Goal: Task Accomplishment & Management: Manage account settings

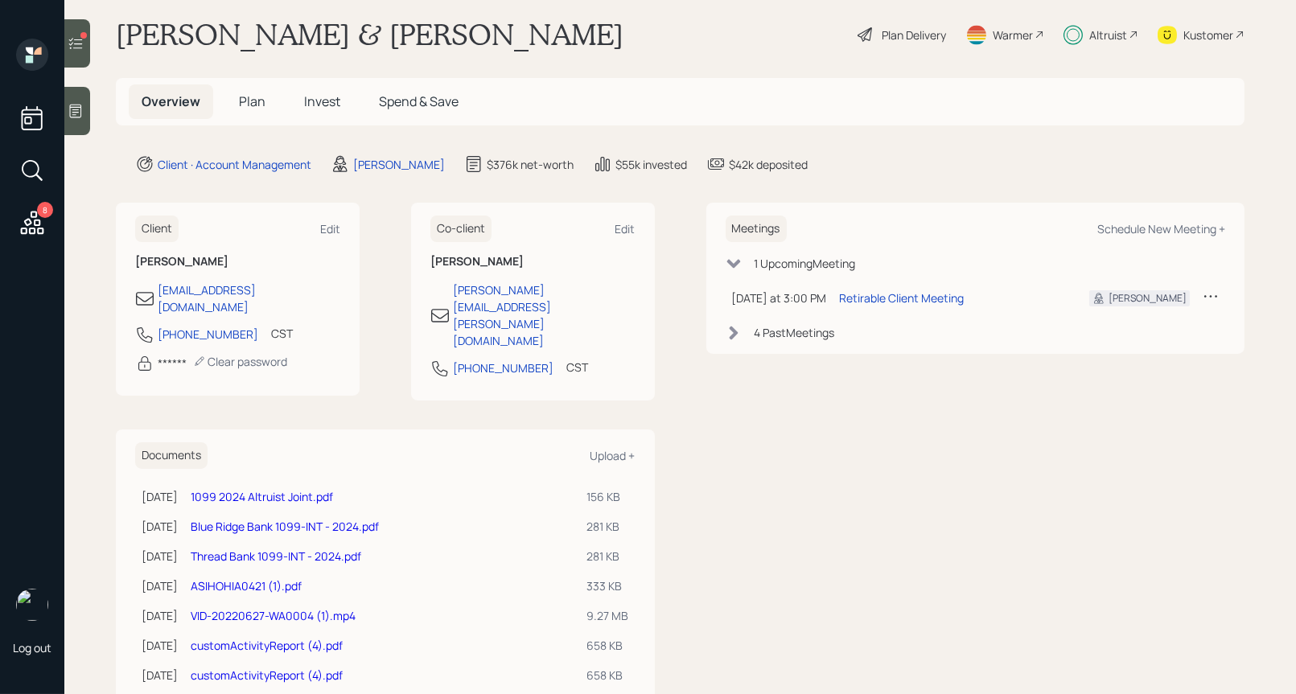
scroll to position [25, 0]
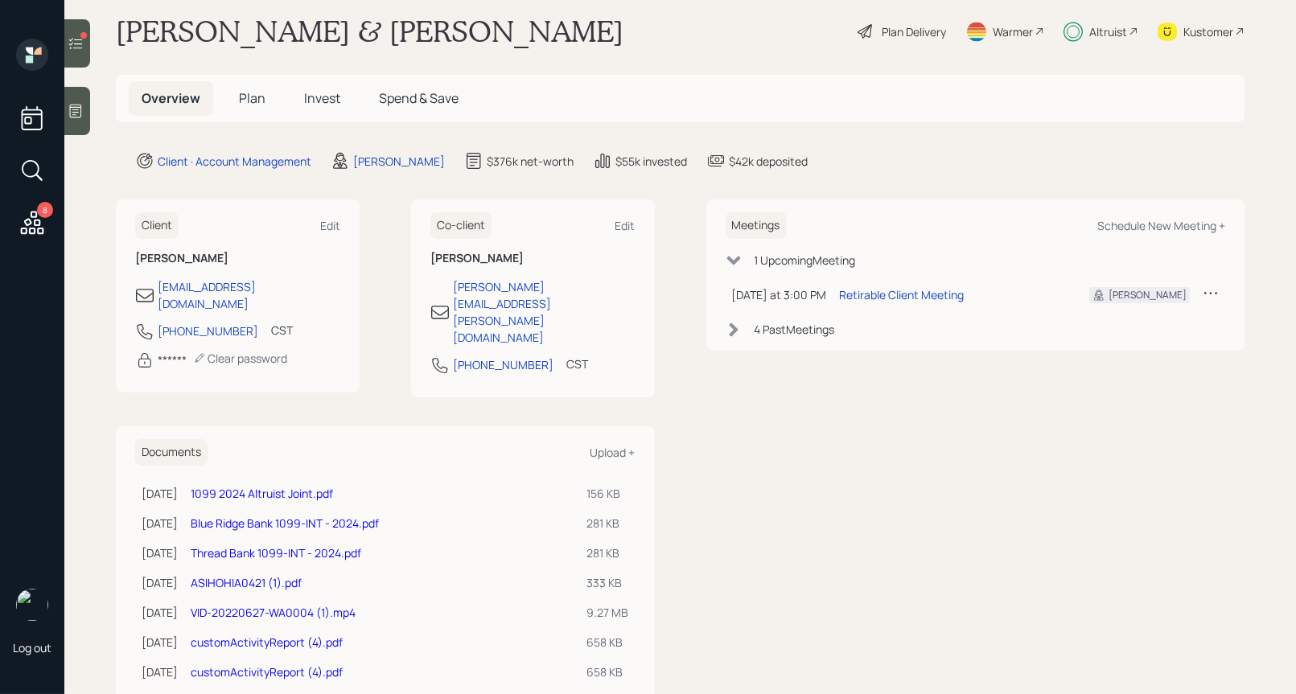
click at [319, 96] on span "Invest" at bounding box center [322, 98] width 36 height 18
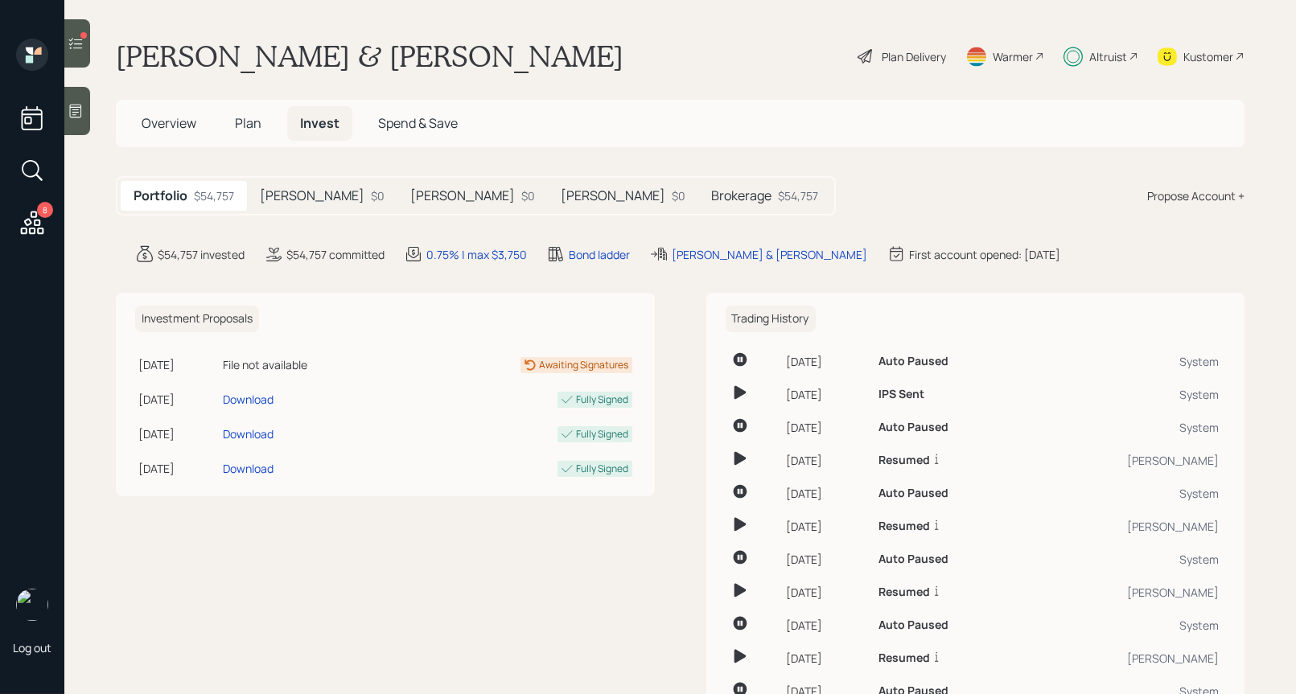
click at [711, 200] on h5 "Brokerage" at bounding box center [741, 195] width 60 height 15
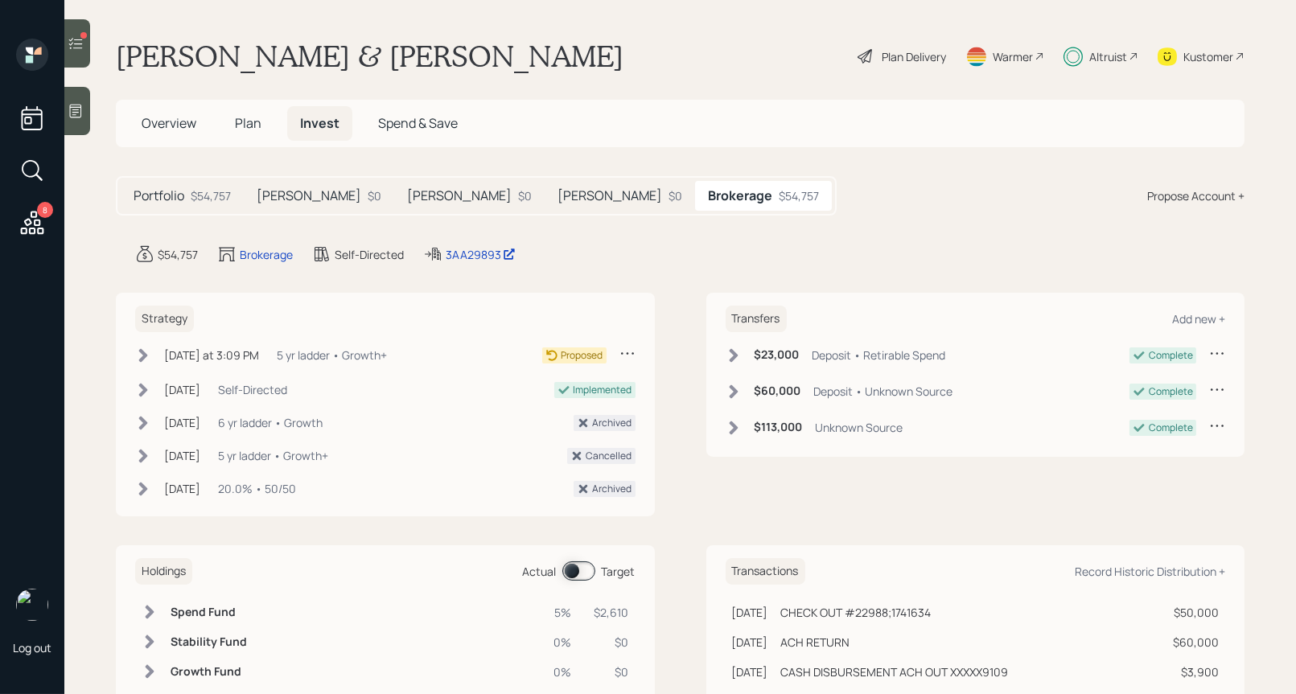
click at [245, 120] on span "Plan" at bounding box center [248, 123] width 27 height 18
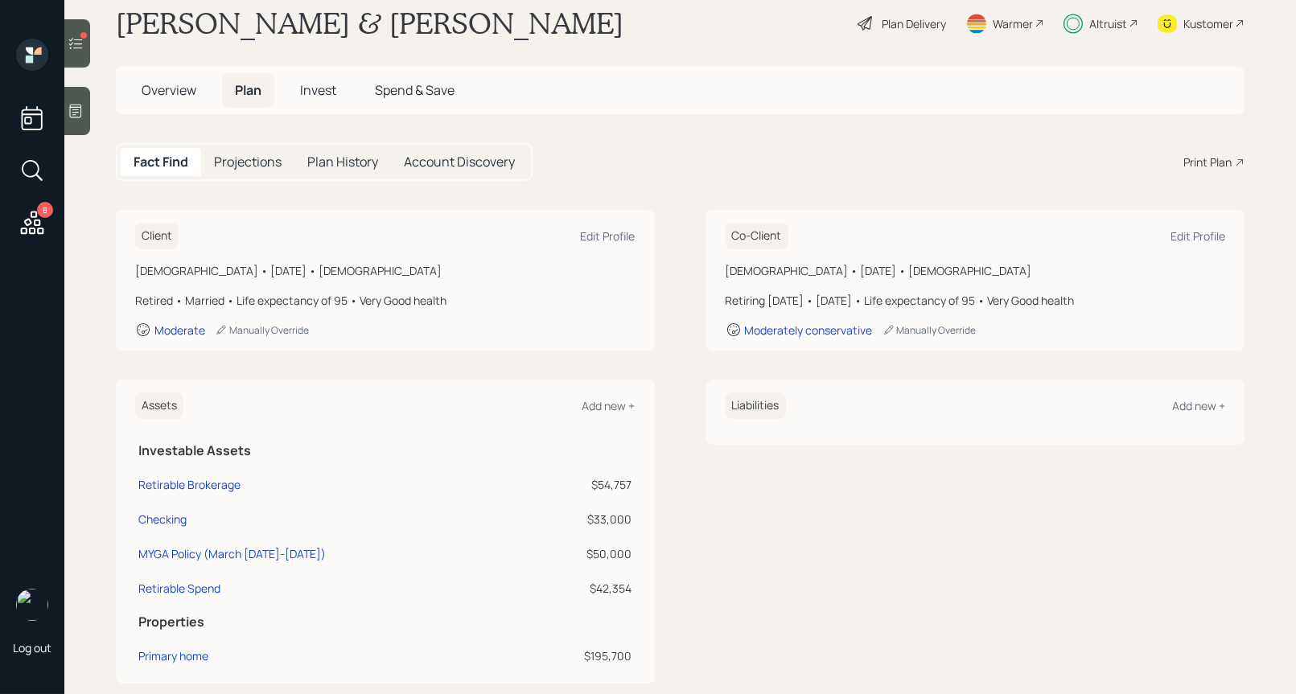
scroll to position [43, 0]
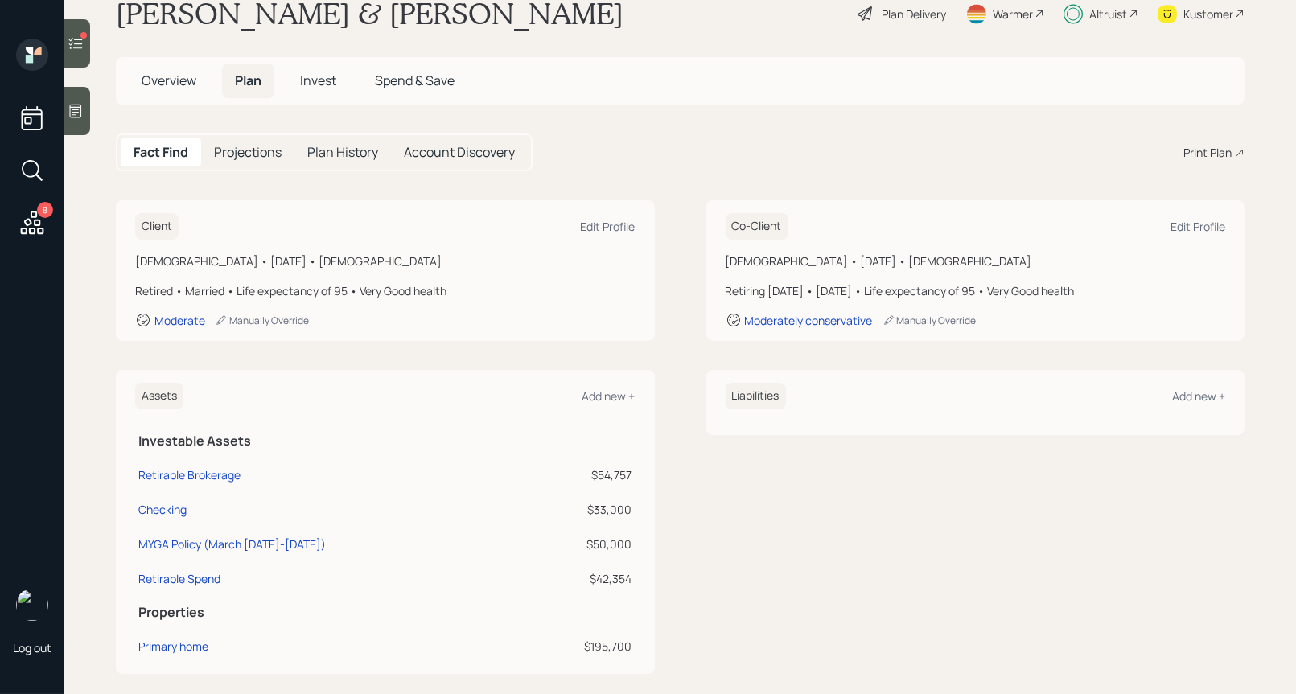
click at [417, 84] on span "Spend & Save" at bounding box center [415, 81] width 80 height 18
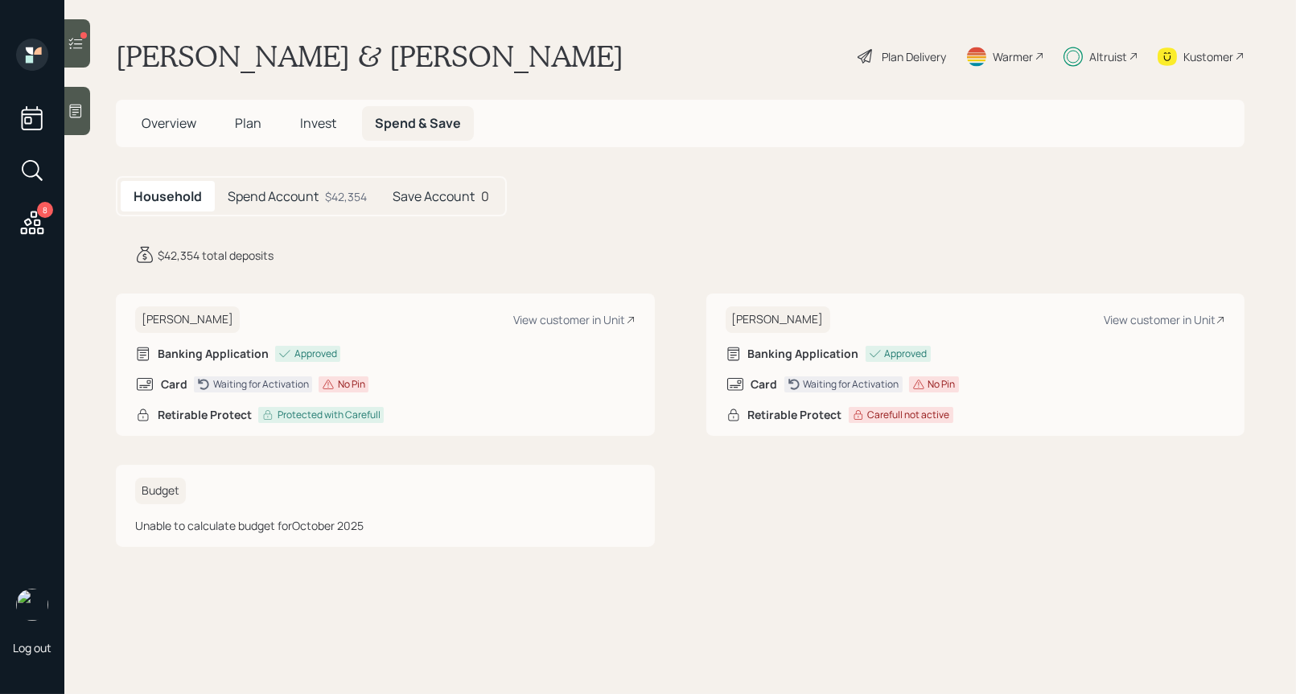
click at [303, 191] on h5 "Spend Account" at bounding box center [273, 196] width 91 height 15
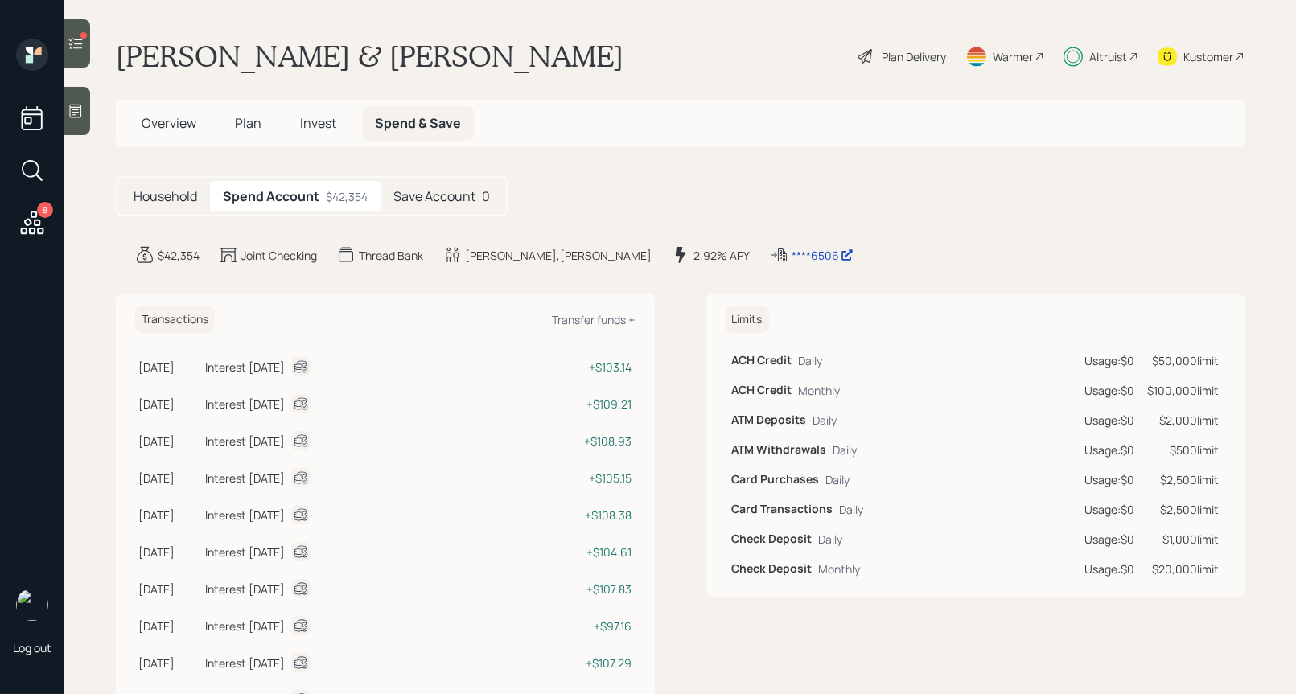
click at [325, 129] on span "Invest" at bounding box center [318, 123] width 36 height 18
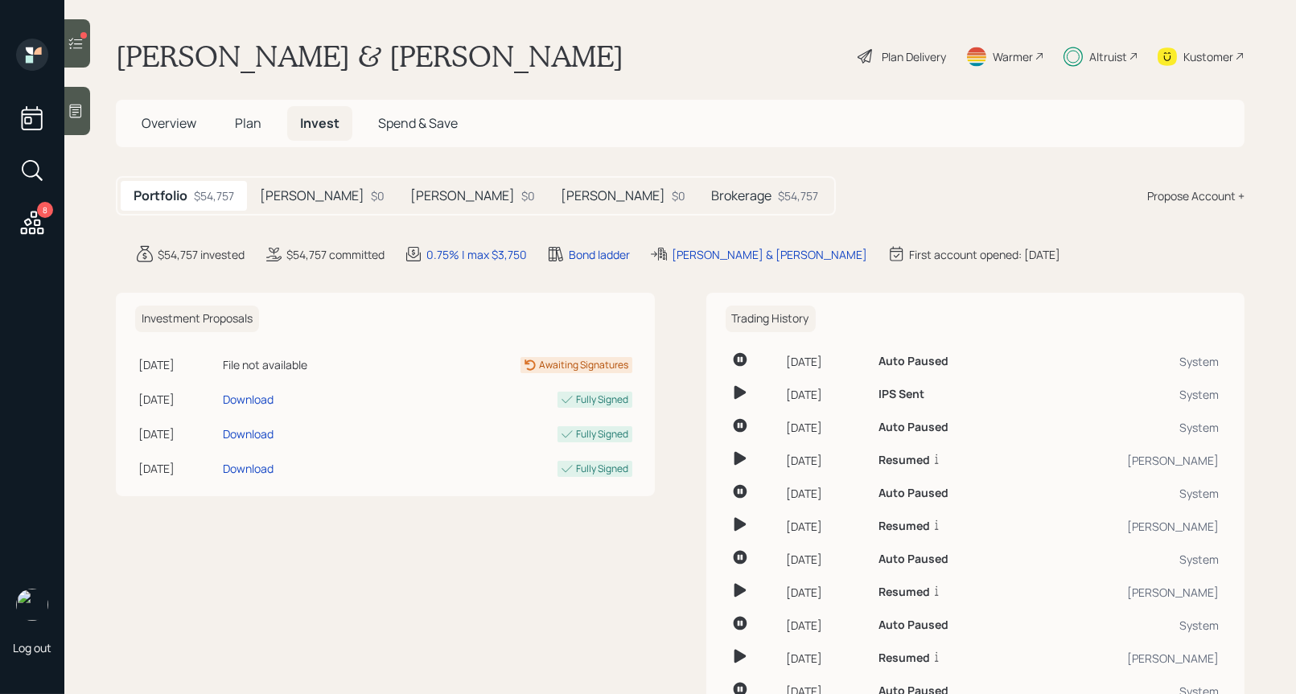
click at [1159, 187] on div "Propose Account +" at bounding box center [1195, 195] width 97 height 17
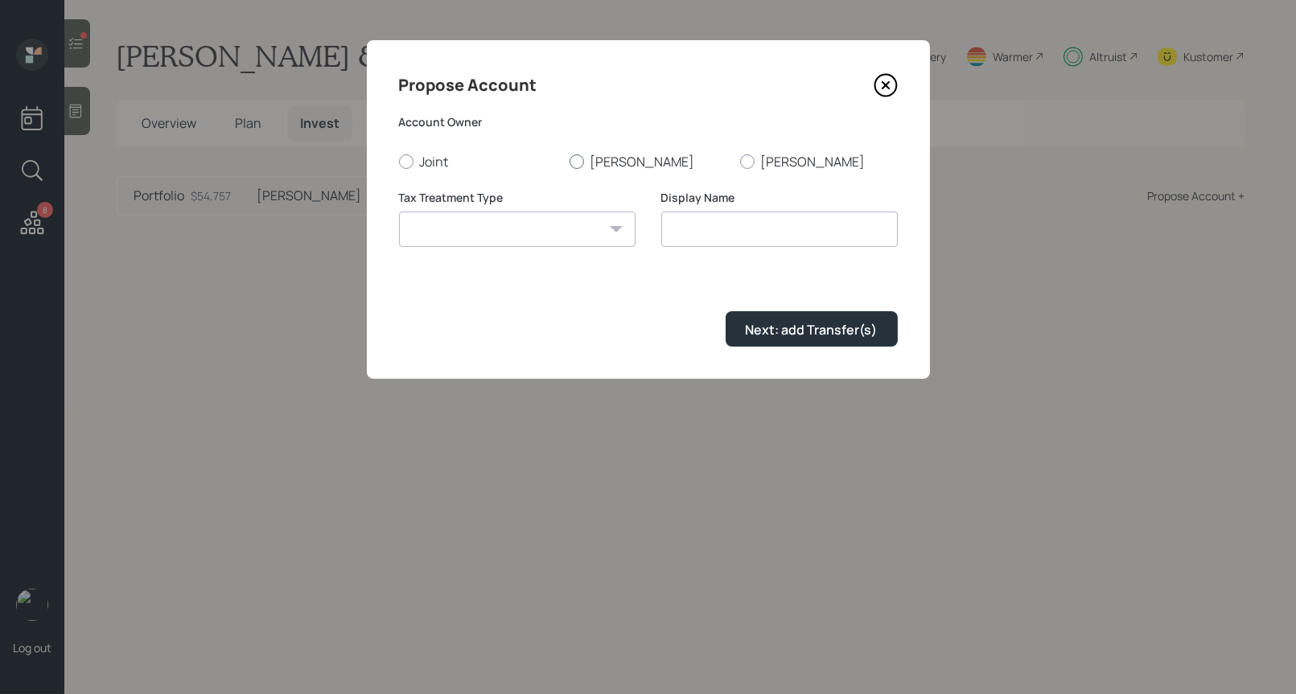
click at [579, 163] on div at bounding box center [577, 161] width 14 height 14
click at [570, 162] on input "John" at bounding box center [569, 161] width 1 height 1
radio input "true"
click at [546, 224] on select "Roth Taxable Traditional" at bounding box center [517, 229] width 237 height 35
click at [883, 86] on icon at bounding box center [886, 85] width 24 height 24
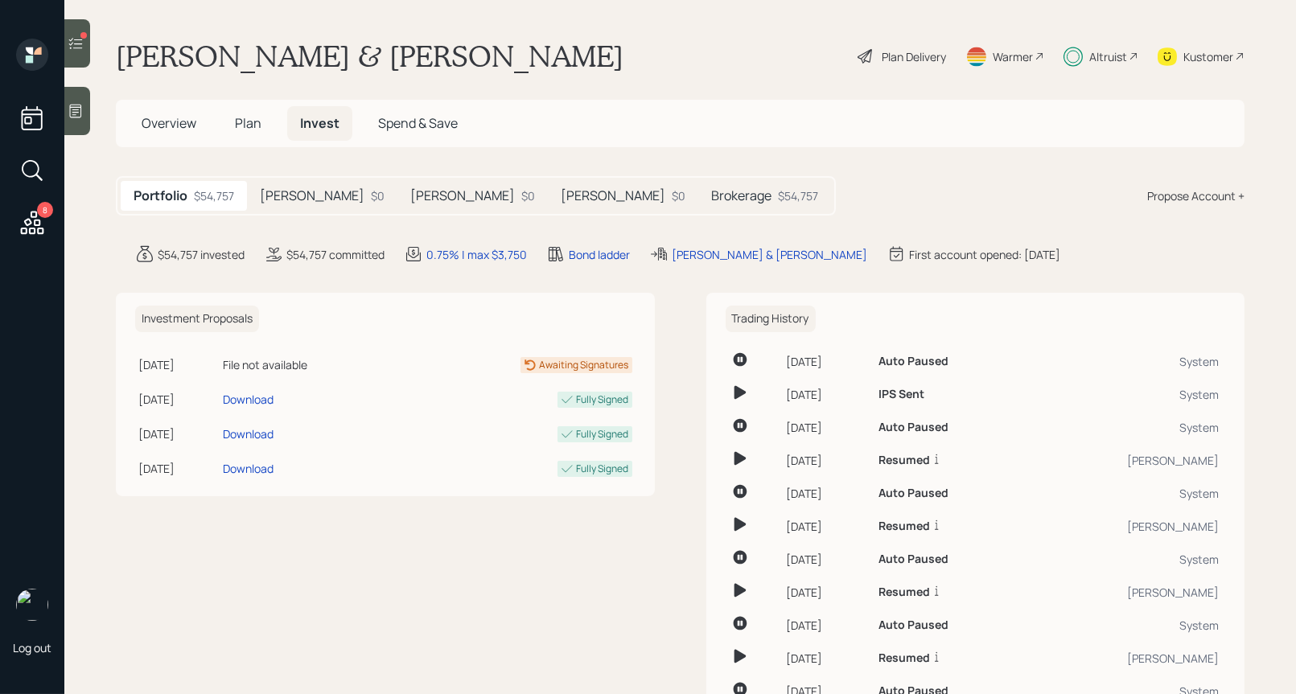
click at [711, 196] on h5 "Brokerage" at bounding box center [741, 195] width 60 height 15
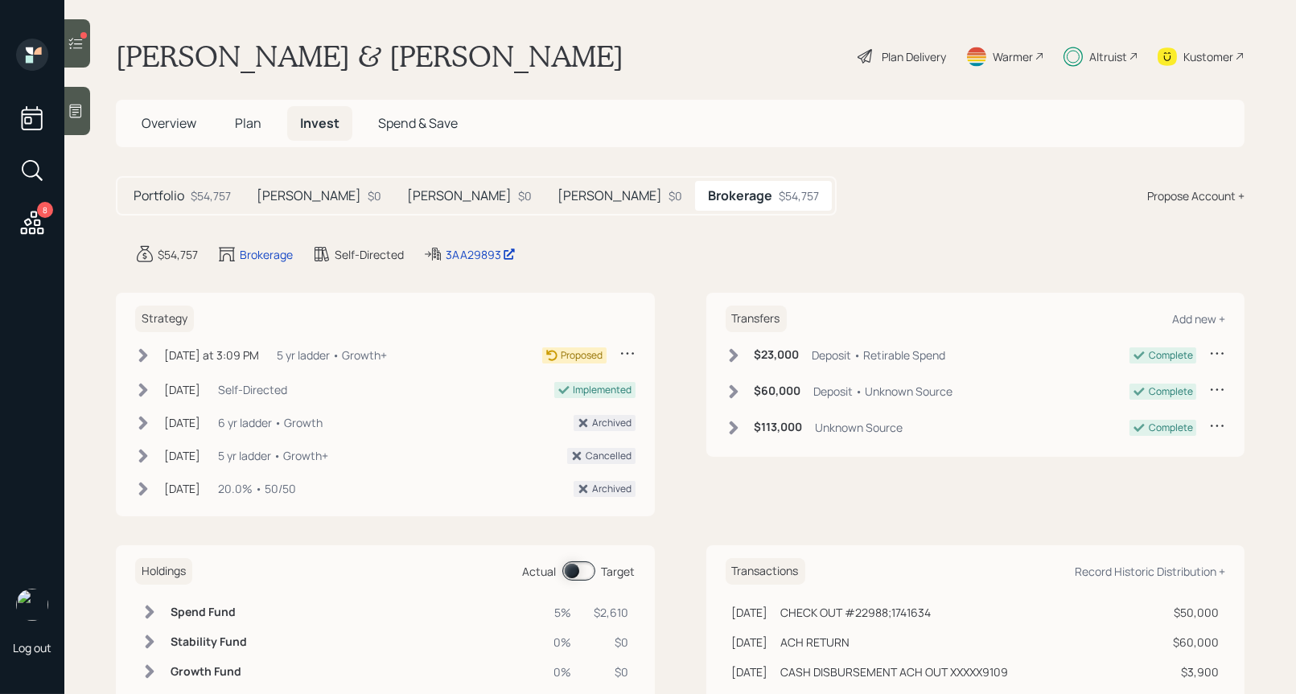
click at [138, 355] on icon at bounding box center [143, 356] width 16 height 16
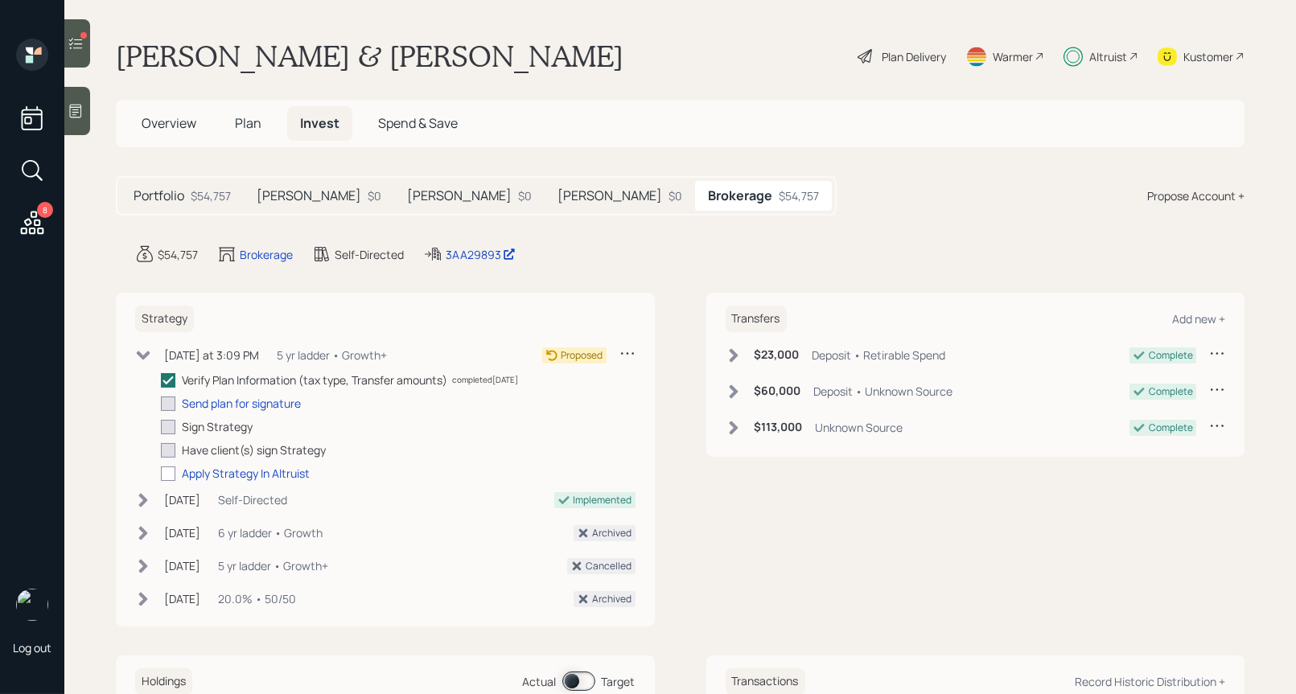
click at [905, 57] on div "Plan Delivery" at bounding box center [914, 56] width 64 height 17
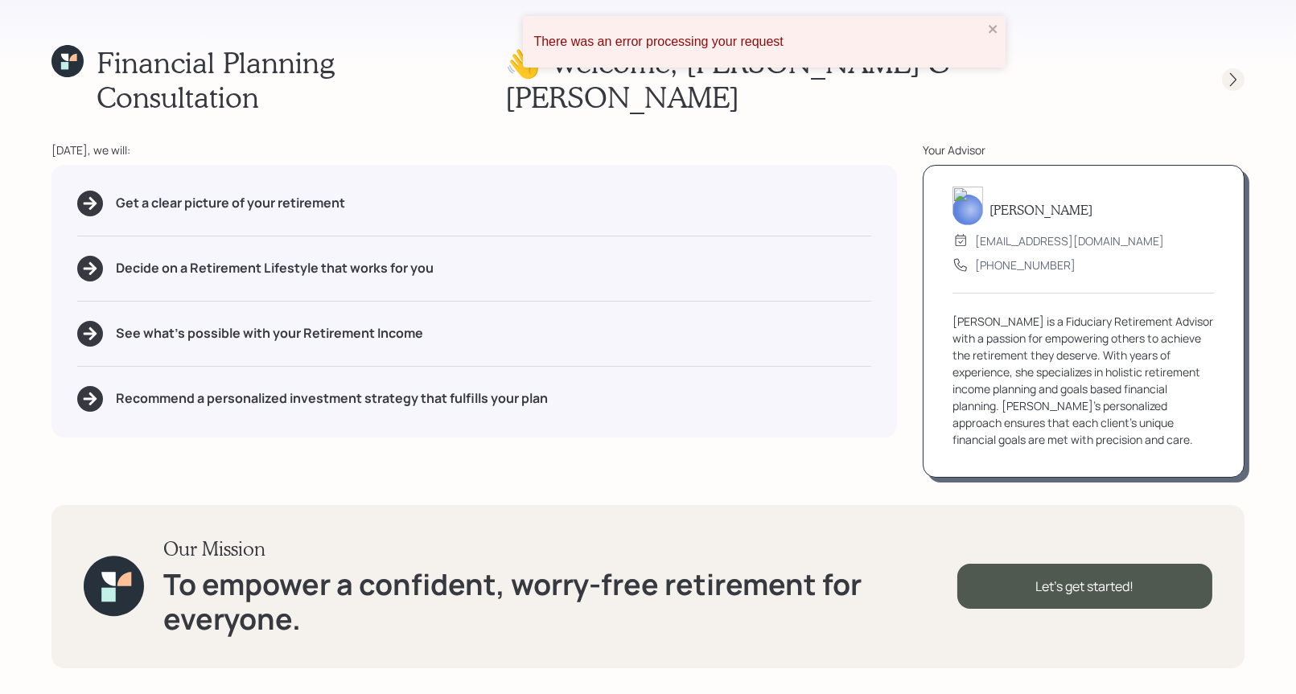
click at [1224, 68] on div at bounding box center [1233, 79] width 23 height 23
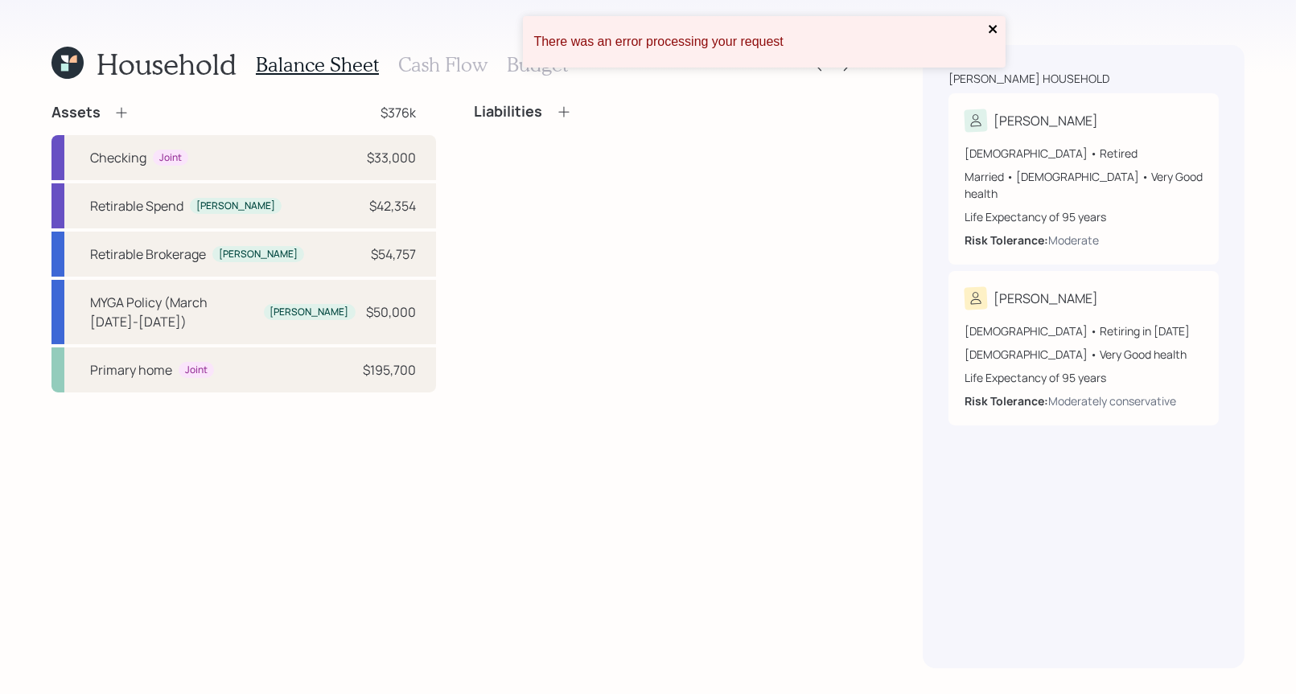
click at [992, 23] on icon "close" at bounding box center [993, 29] width 11 height 13
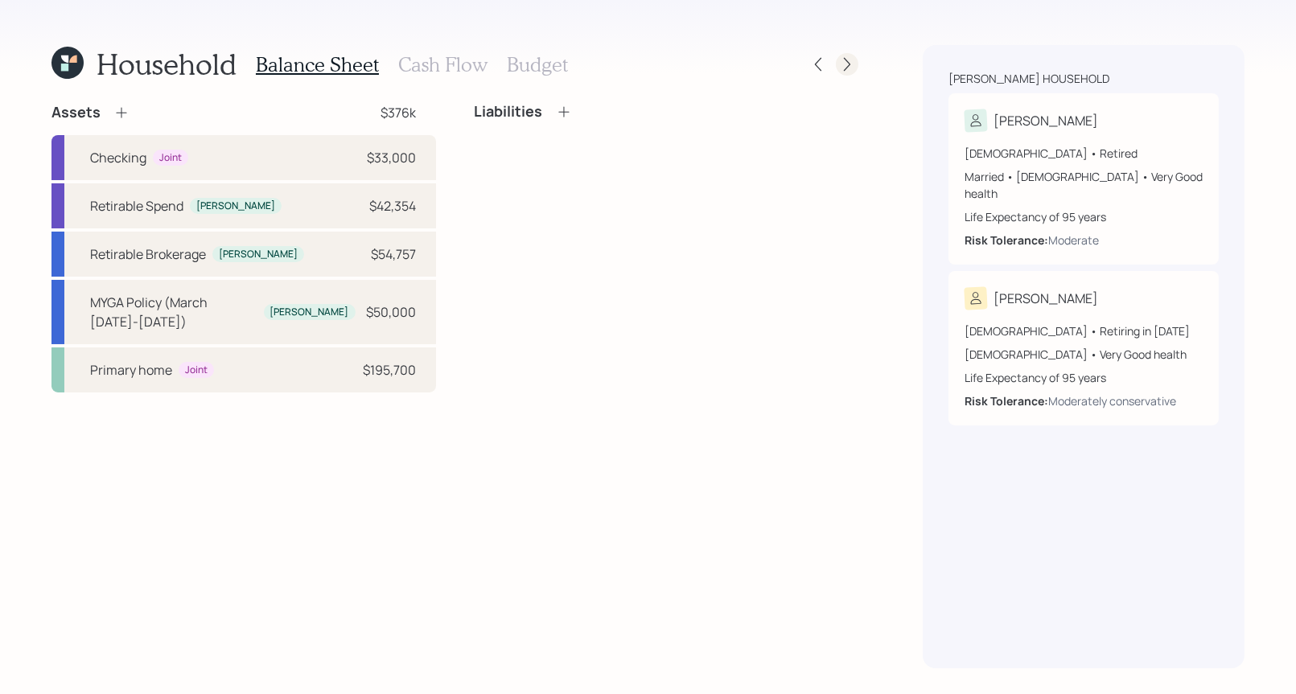
click at [839, 68] on icon at bounding box center [847, 64] width 16 height 16
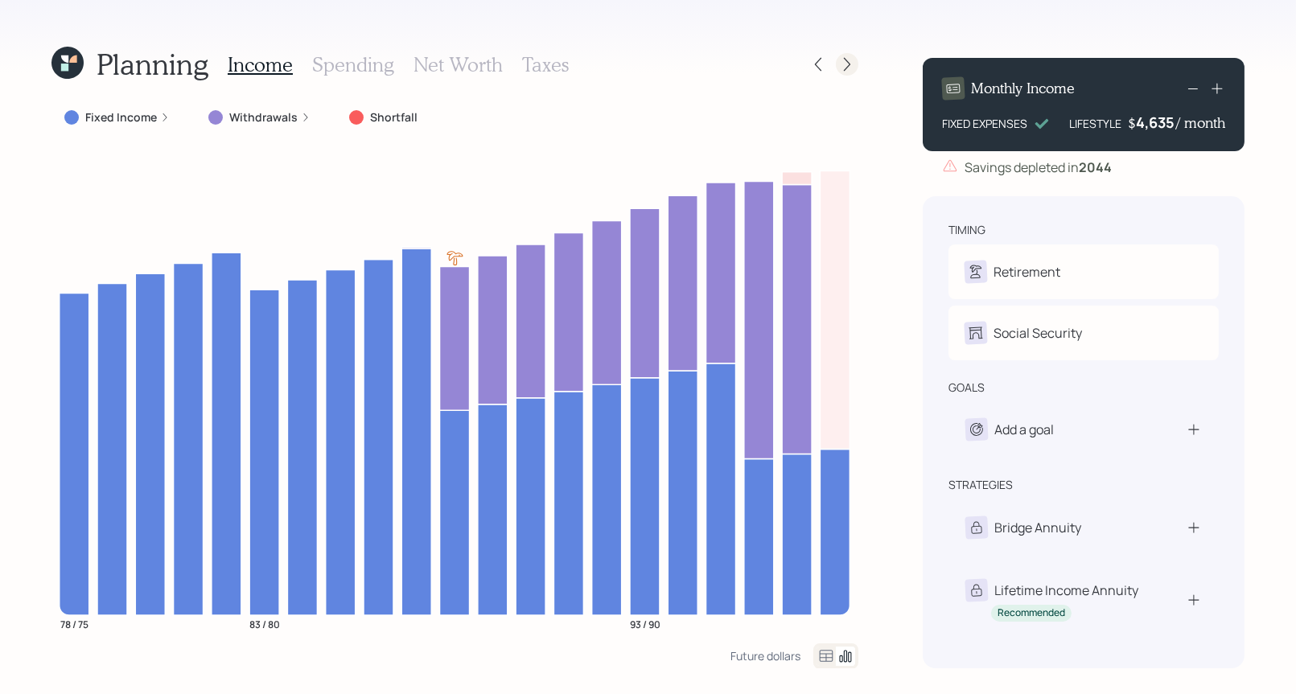
click at [848, 67] on icon at bounding box center [847, 64] width 16 height 16
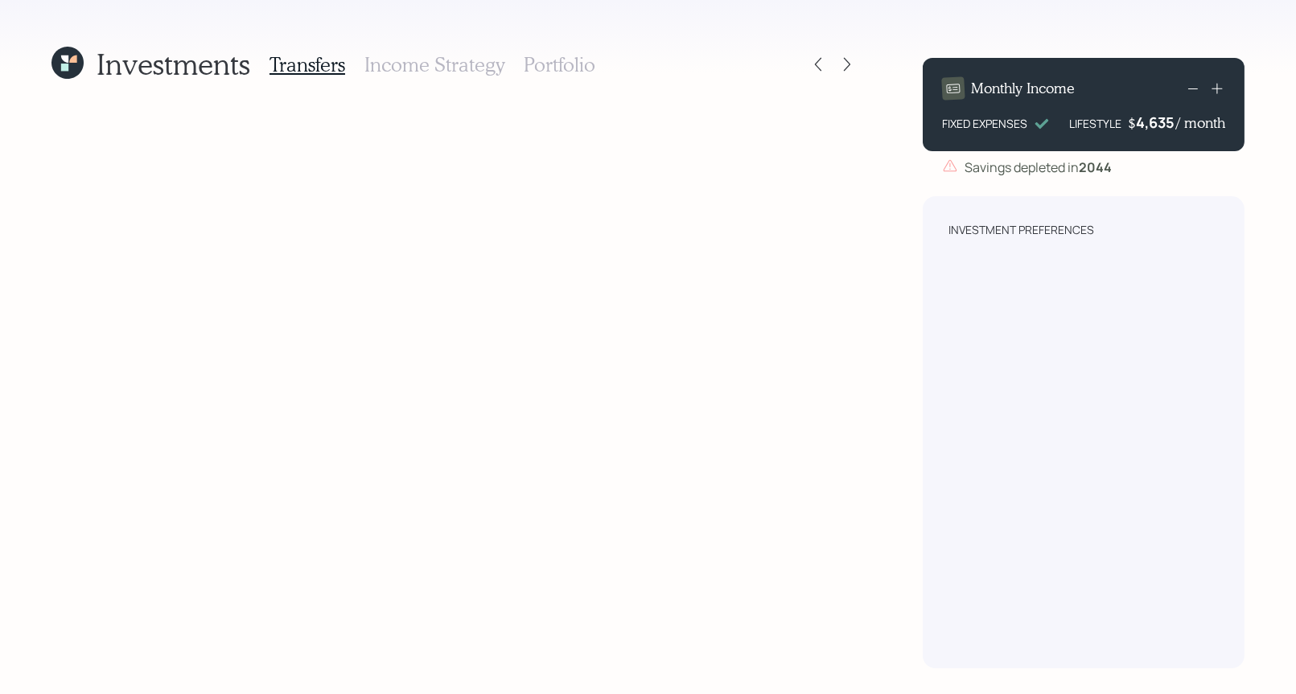
click at [373, 68] on h3 "Income Strategy" at bounding box center [434, 64] width 140 height 23
click at [298, 65] on h3 "Transfers" at bounding box center [308, 64] width 76 height 23
click at [60, 59] on icon at bounding box center [67, 63] width 32 height 32
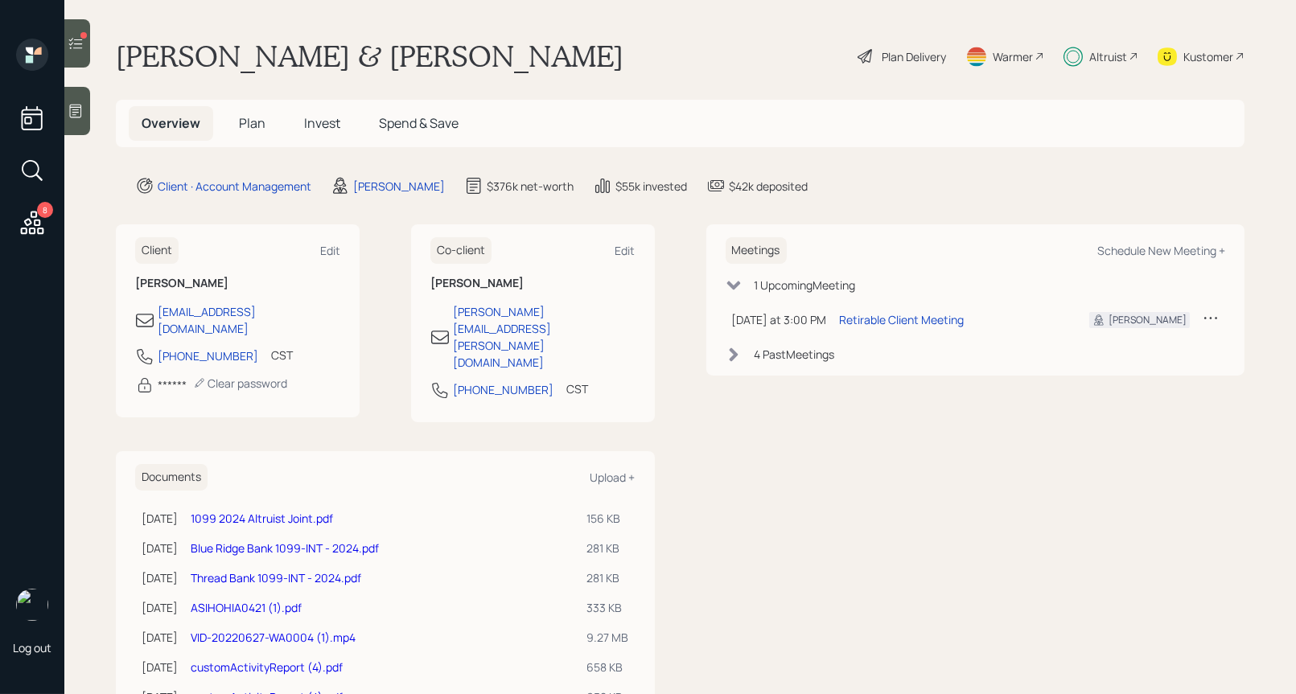
click at [316, 114] on span "Invest" at bounding box center [322, 123] width 36 height 18
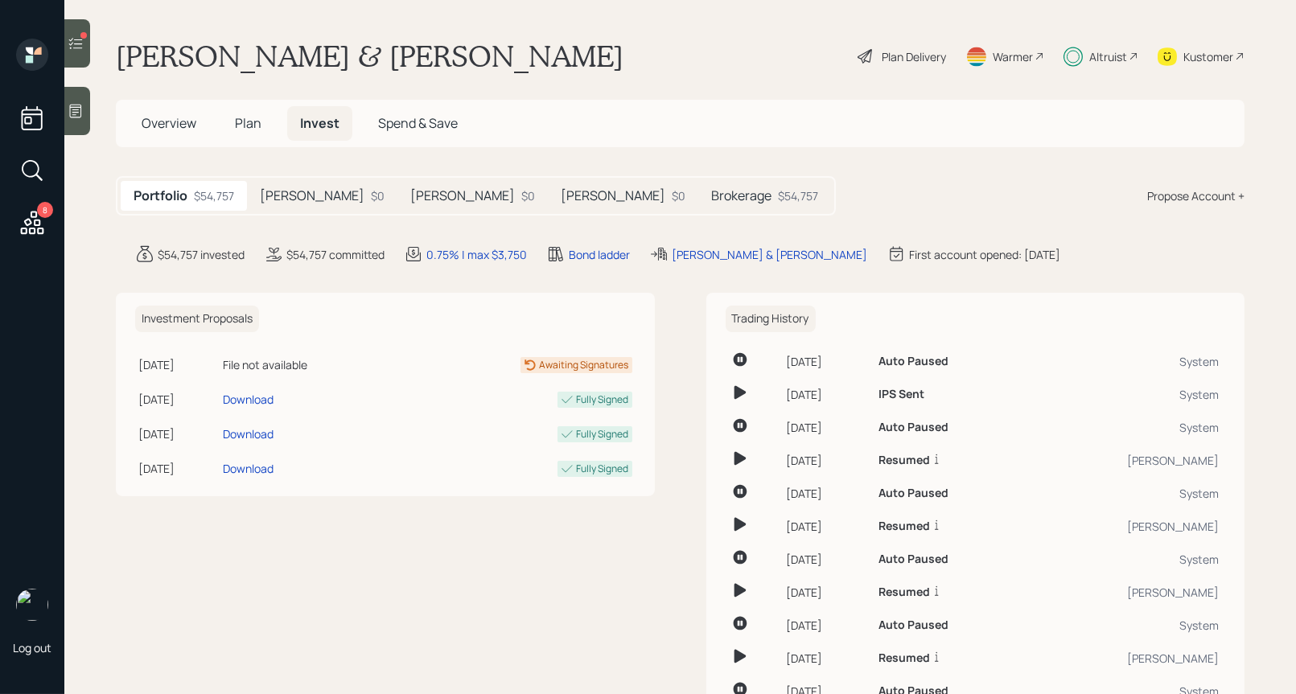
click at [336, 196] on div "Roth IRA $0" at bounding box center [322, 196] width 150 height 30
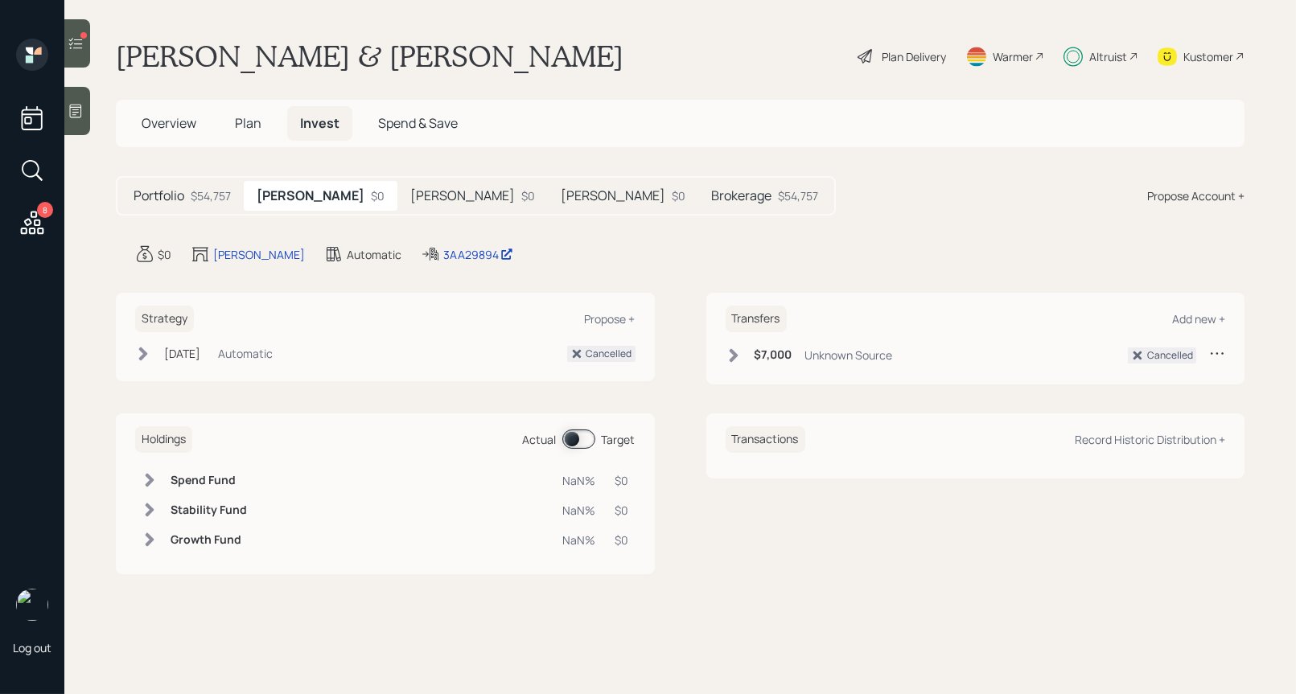
click at [410, 196] on h5 "Barbara Roth" at bounding box center [462, 195] width 105 height 15
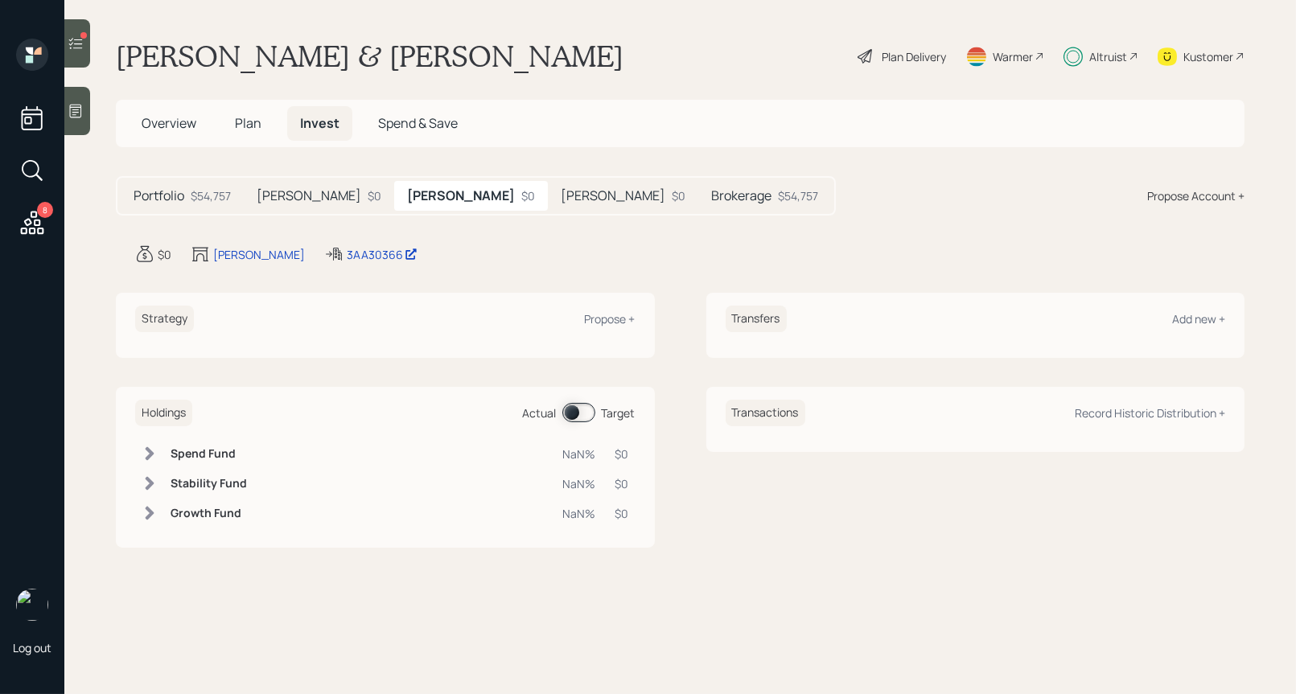
click at [561, 201] on h5 "Barbara Roth" at bounding box center [613, 195] width 105 height 15
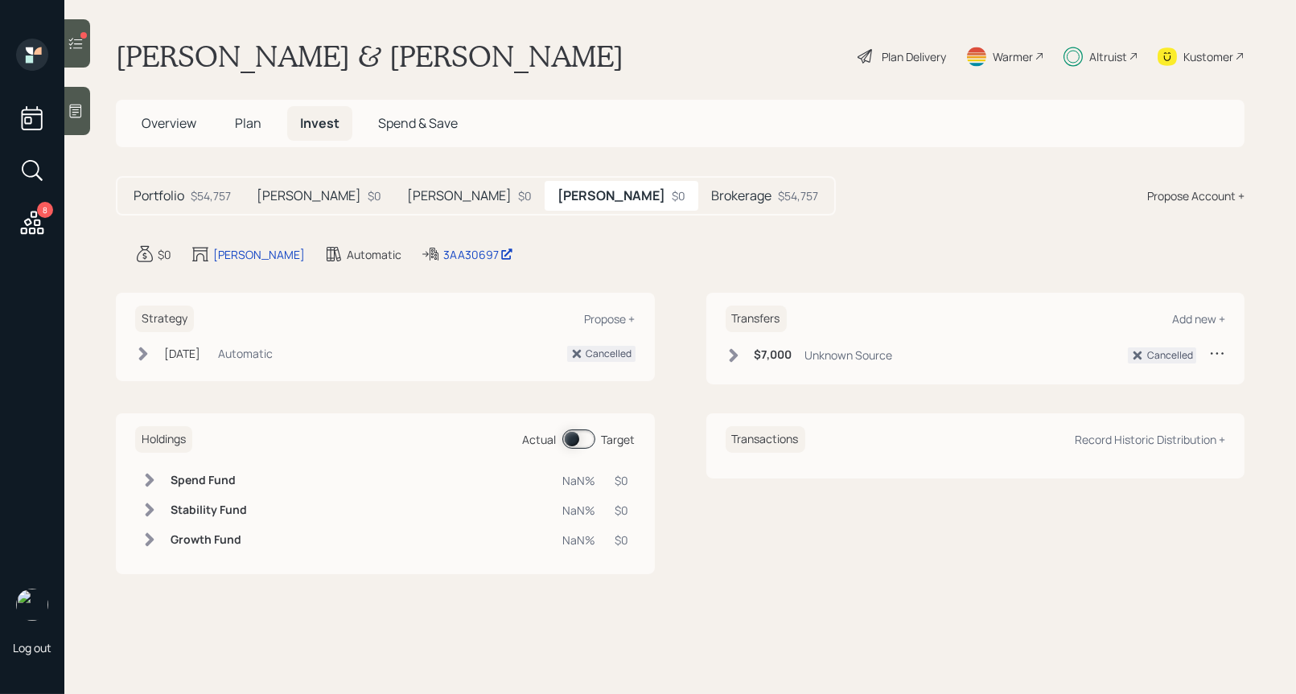
click at [407, 194] on h5 "Barbara Roth" at bounding box center [459, 195] width 105 height 15
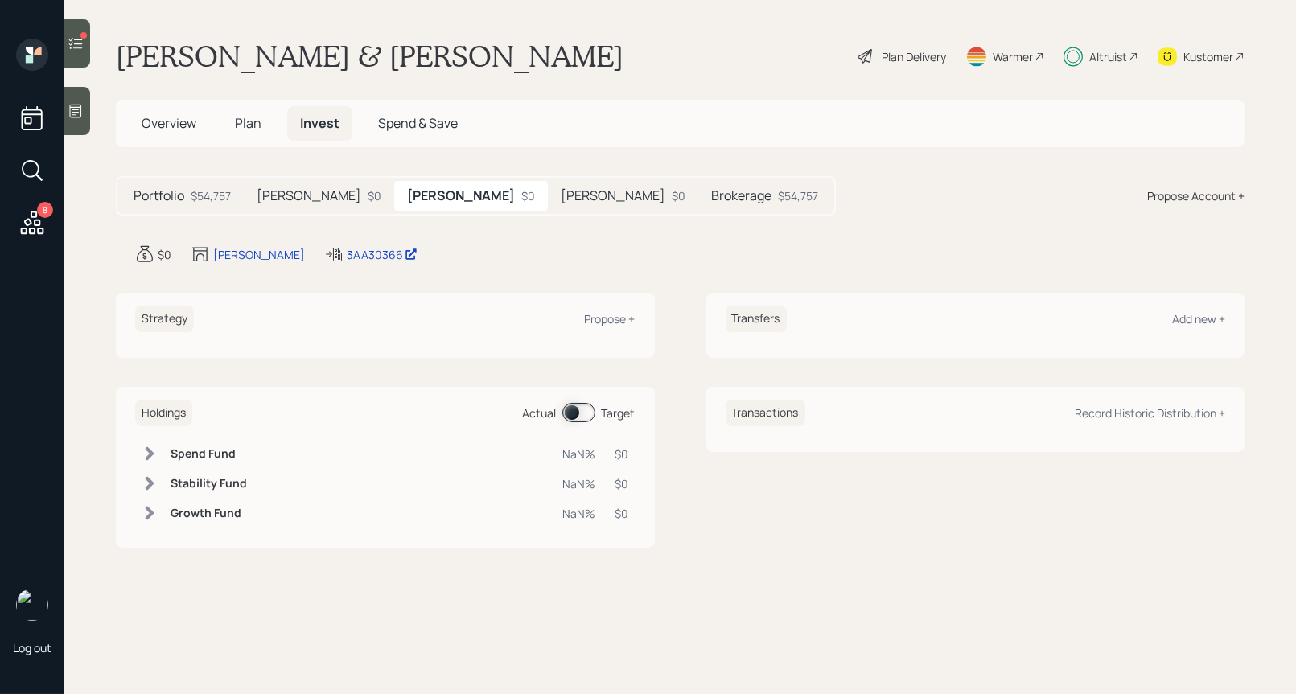
click at [267, 200] on h5 "Roth IRA" at bounding box center [309, 195] width 105 height 15
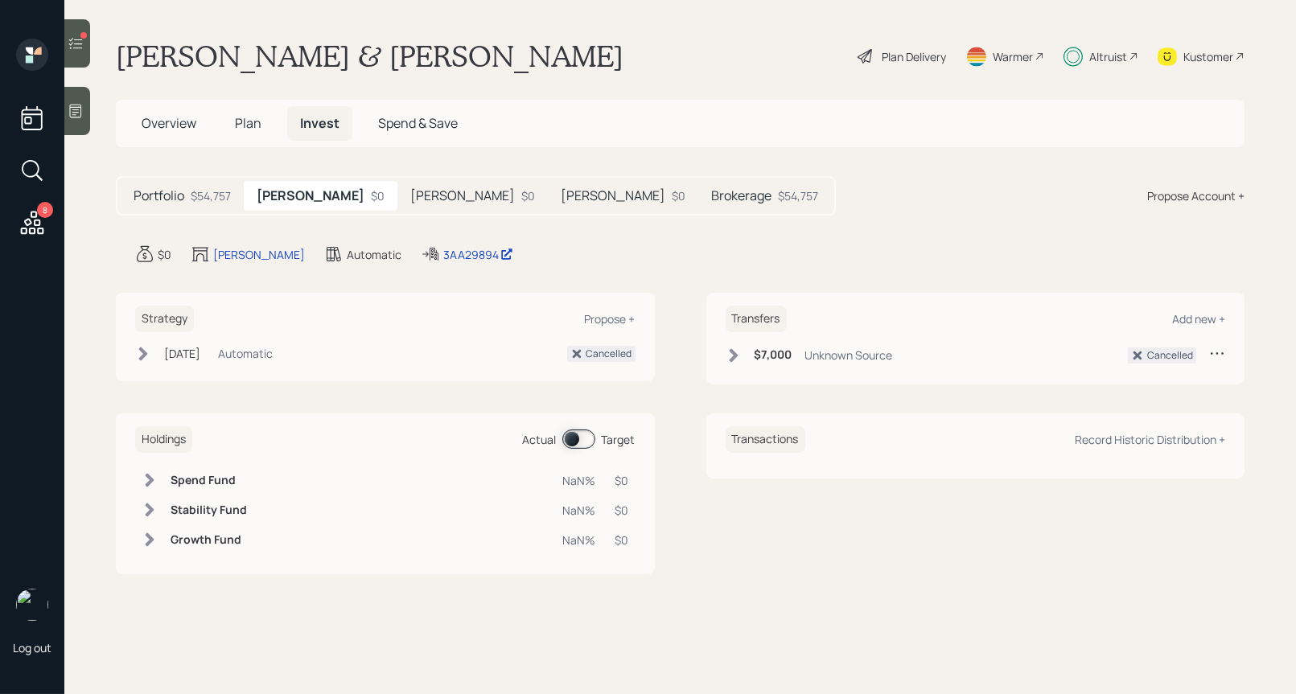
click at [672, 187] on div "$0" at bounding box center [679, 195] width 14 height 17
click at [711, 194] on h5 "Brokerage" at bounding box center [741, 195] width 60 height 15
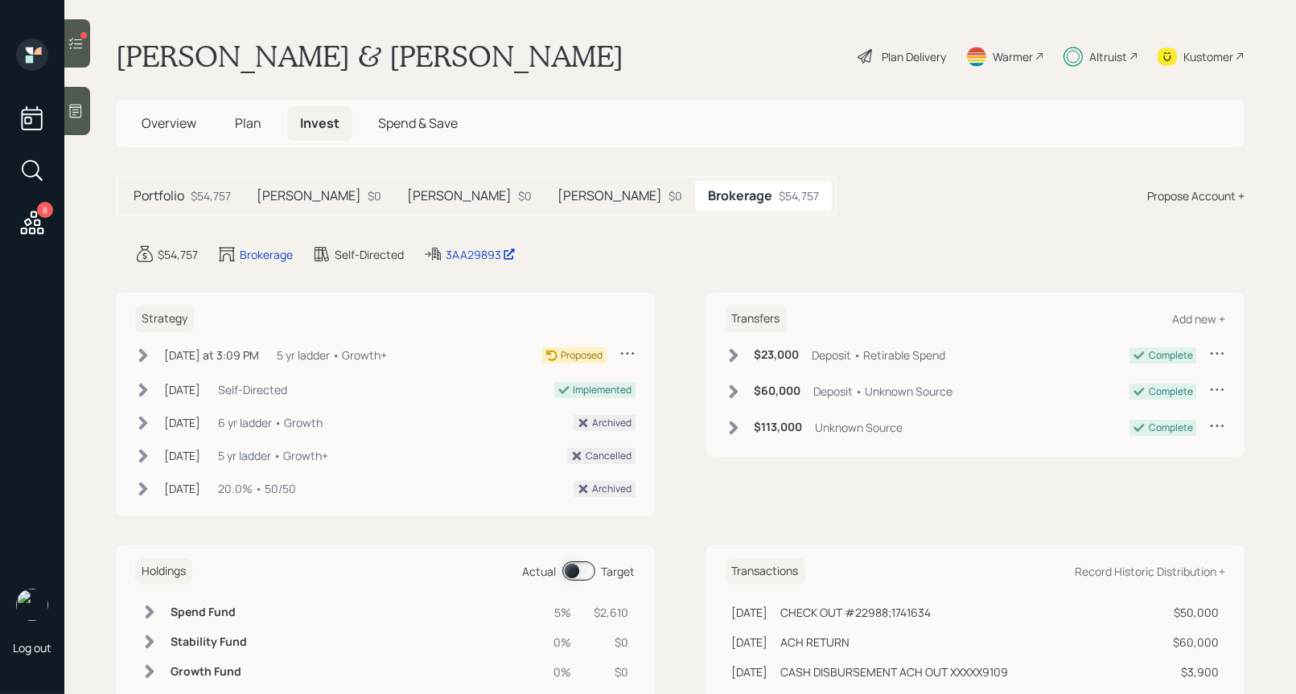
click at [424, 202] on h5 "Barbara Roth" at bounding box center [459, 195] width 105 height 15
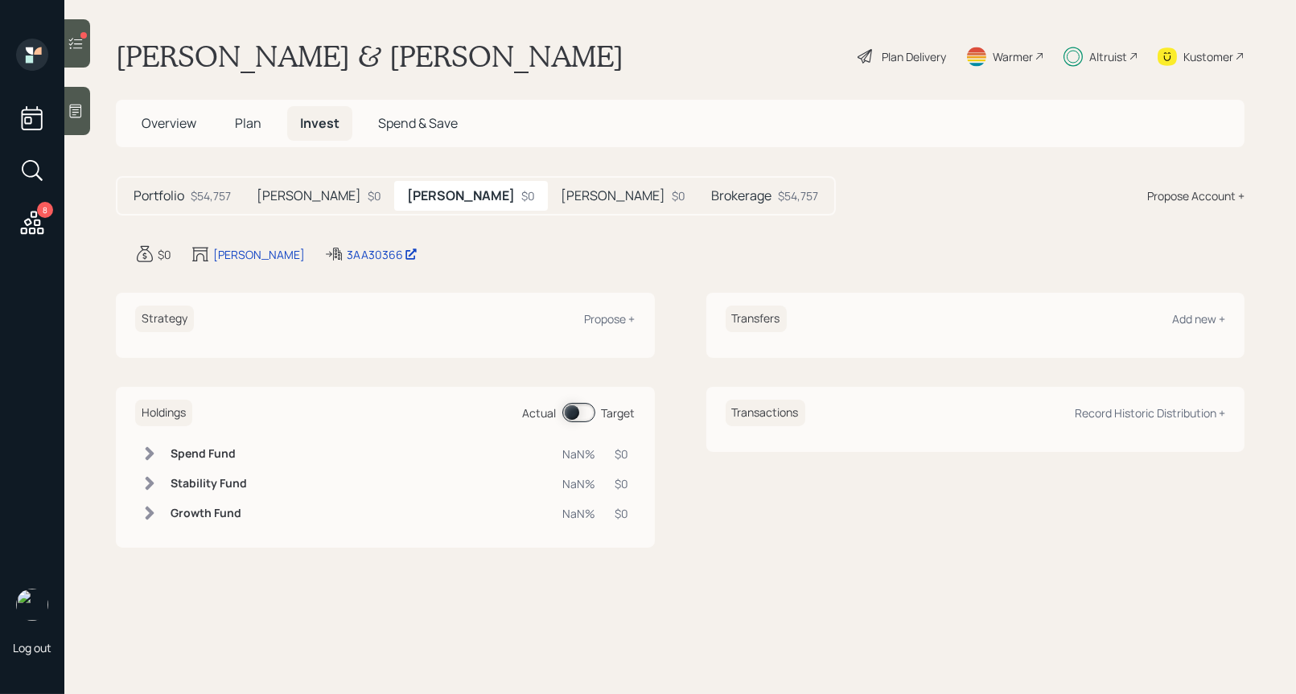
click at [266, 203] on h5 "Roth IRA" at bounding box center [309, 195] width 105 height 15
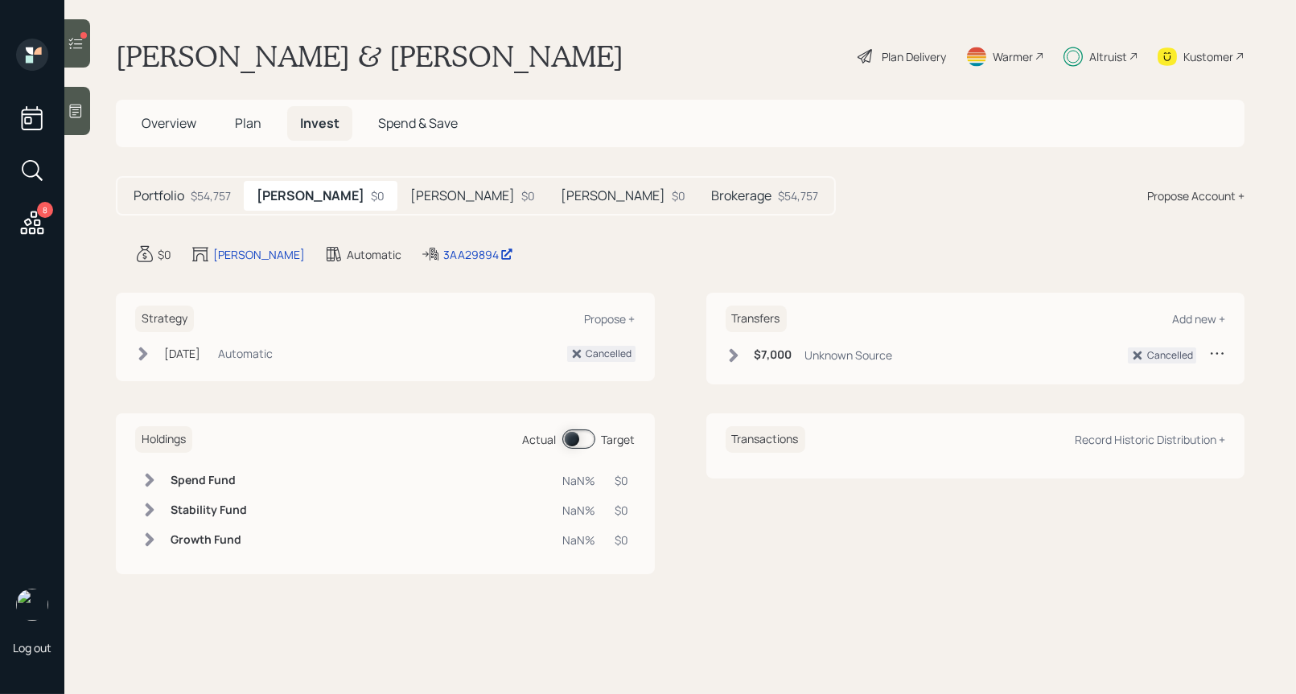
click at [410, 191] on h5 "Barbara Roth" at bounding box center [462, 195] width 105 height 15
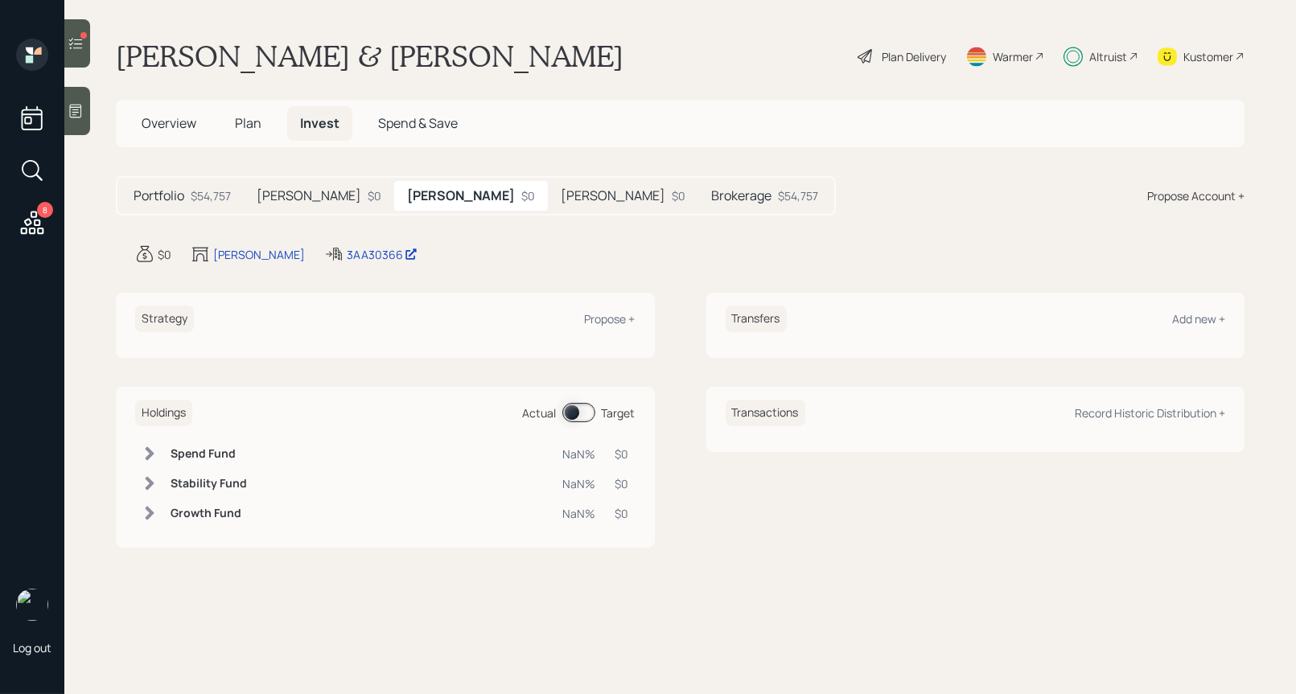
click at [303, 188] on h5 "Roth IRA" at bounding box center [309, 195] width 105 height 15
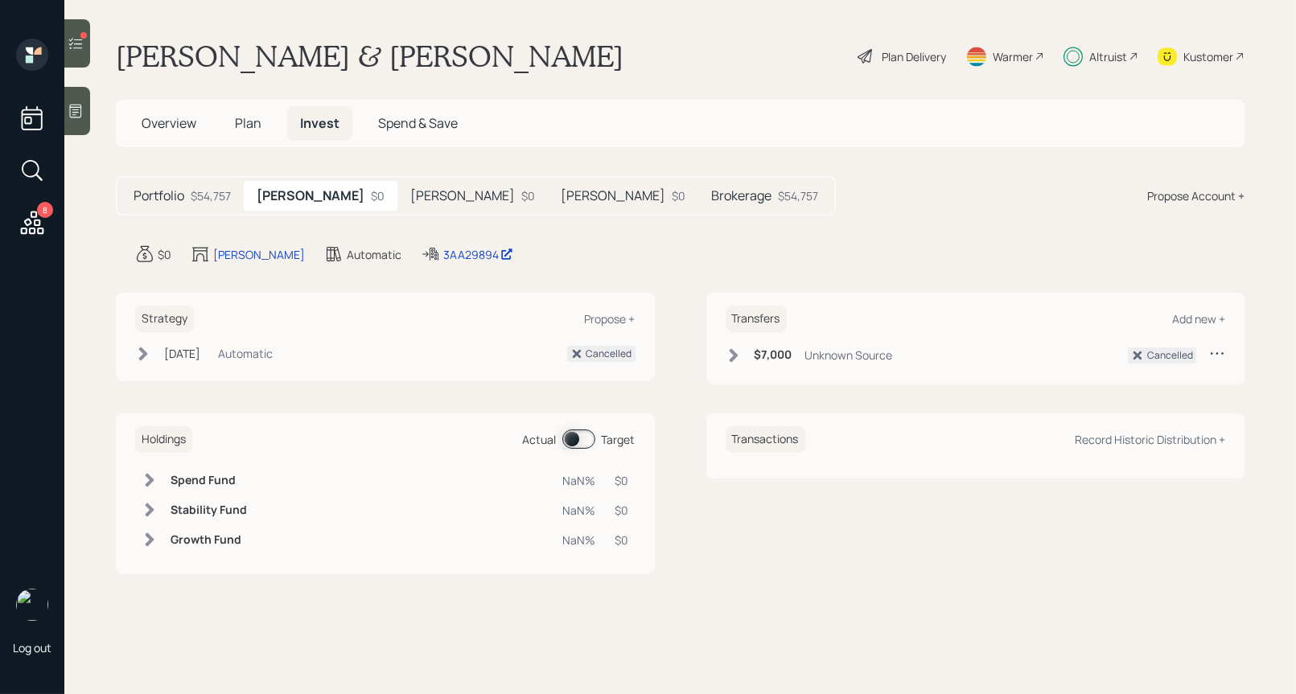
click at [410, 189] on h5 "Barbara Roth" at bounding box center [462, 195] width 105 height 15
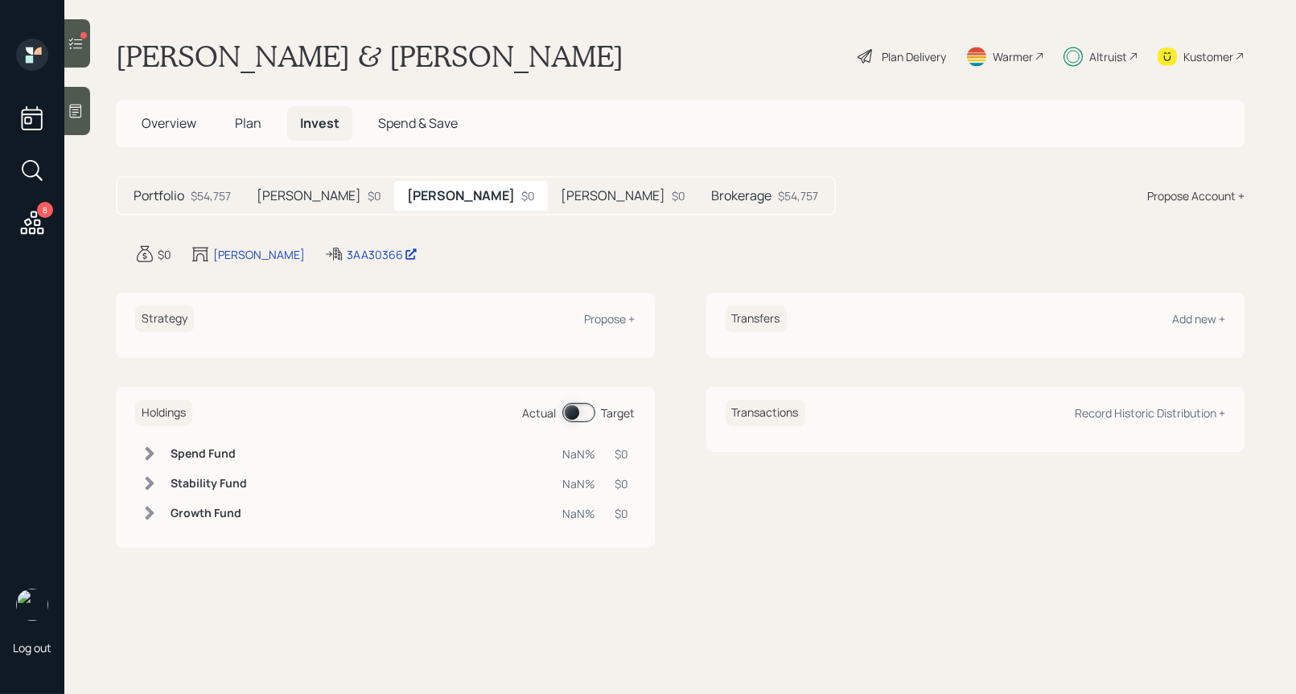
click at [561, 193] on h5 "Barbara Roth" at bounding box center [613, 195] width 105 height 15
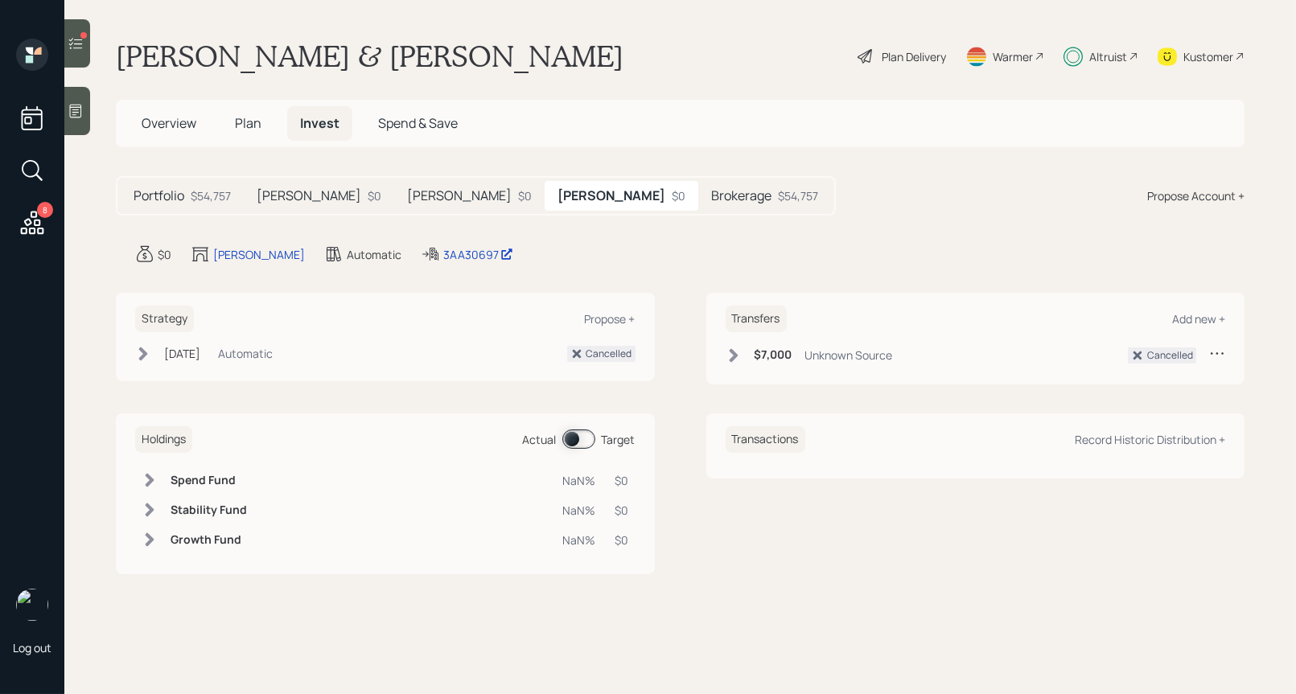
click at [710, 195] on div "Brokerage $54,757" at bounding box center [764, 196] width 133 height 30
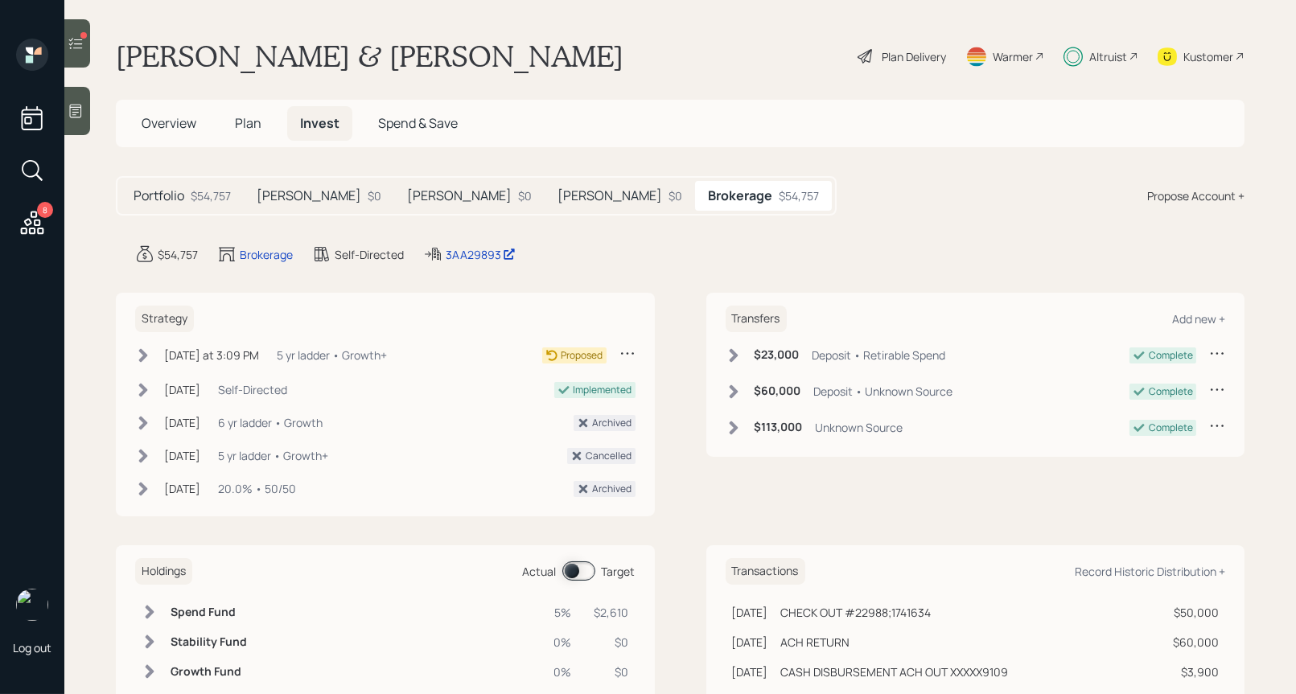
click at [896, 48] on div "Plan Delivery" at bounding box center [914, 56] width 64 height 17
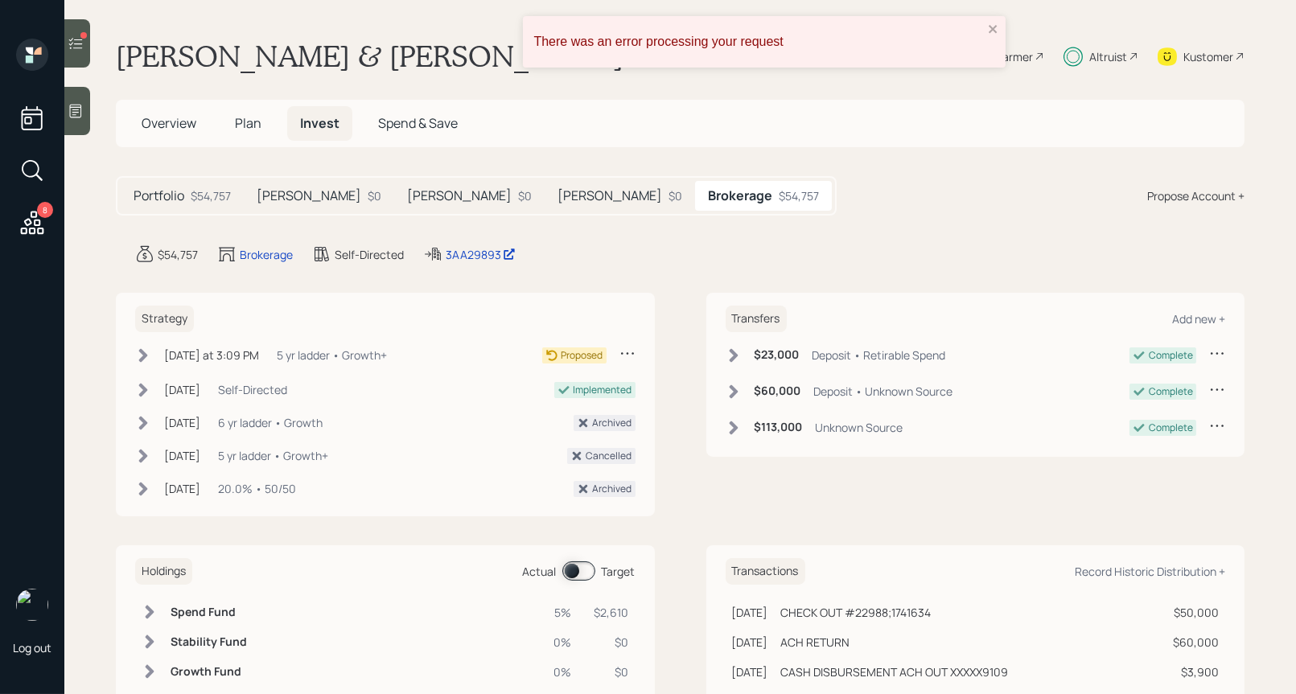
click at [146, 353] on icon at bounding box center [143, 355] width 9 height 14
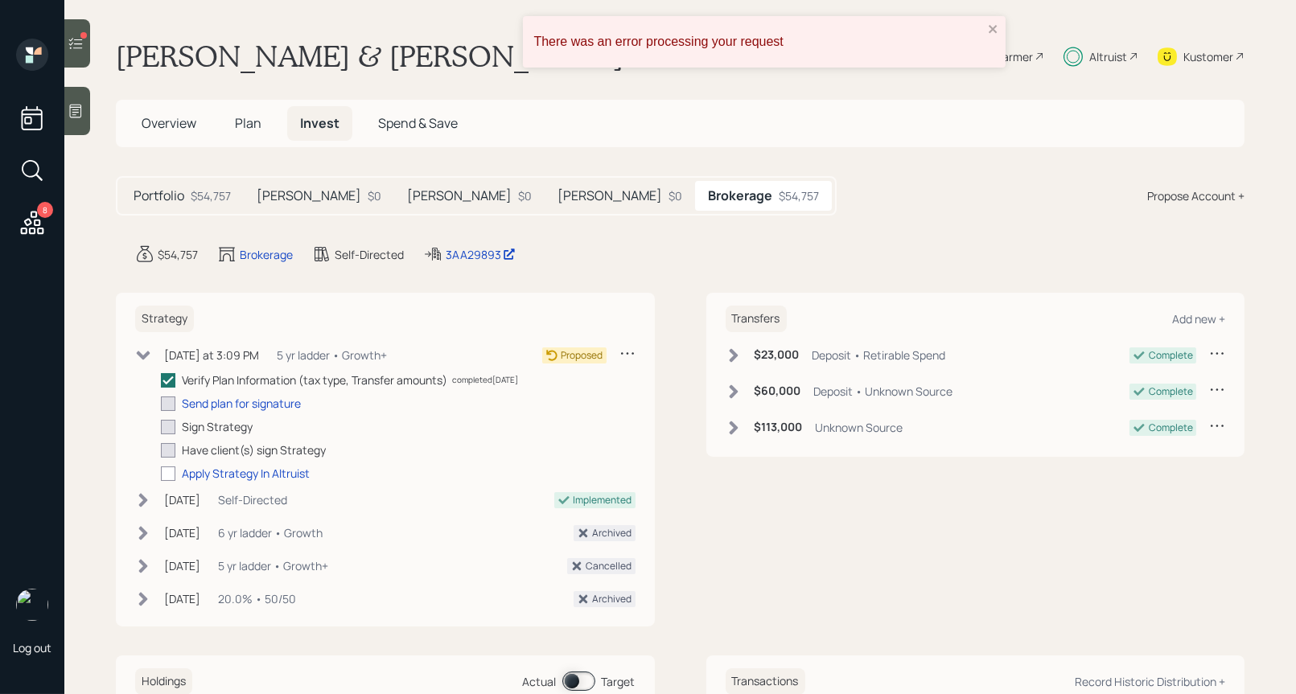
click at [147, 350] on icon at bounding box center [143, 356] width 16 height 16
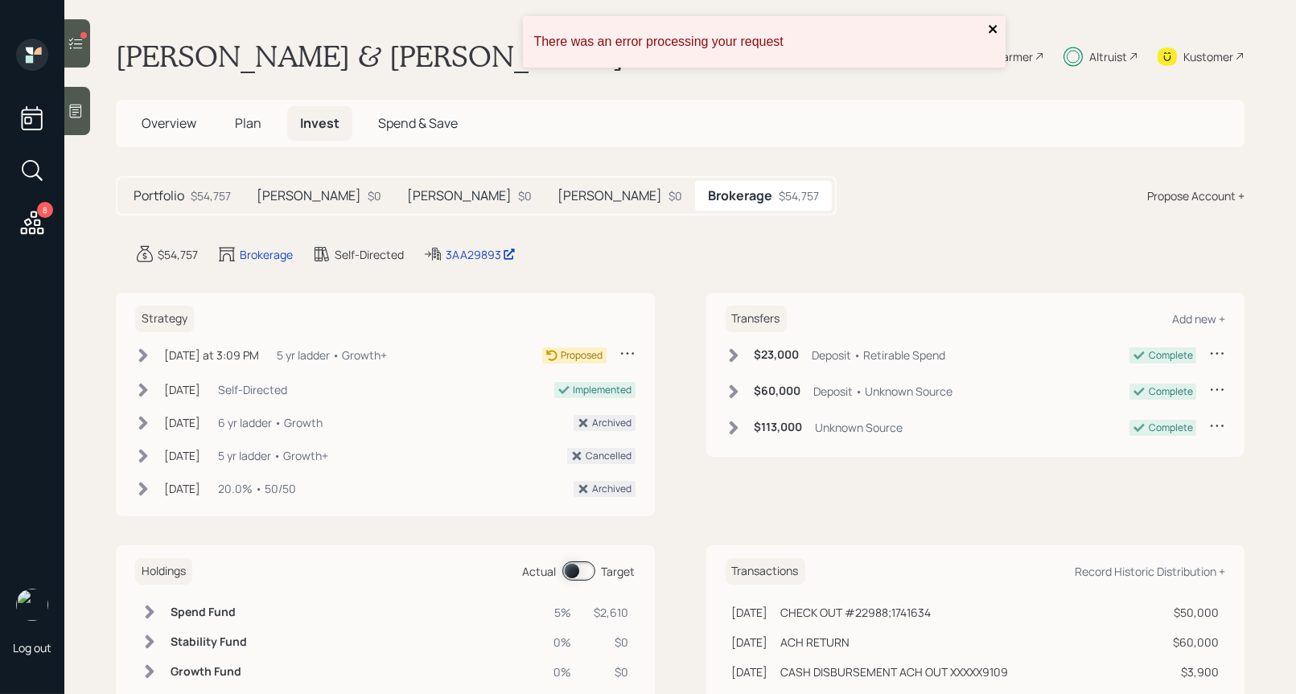
click at [991, 25] on icon "close" at bounding box center [993, 29] width 11 height 13
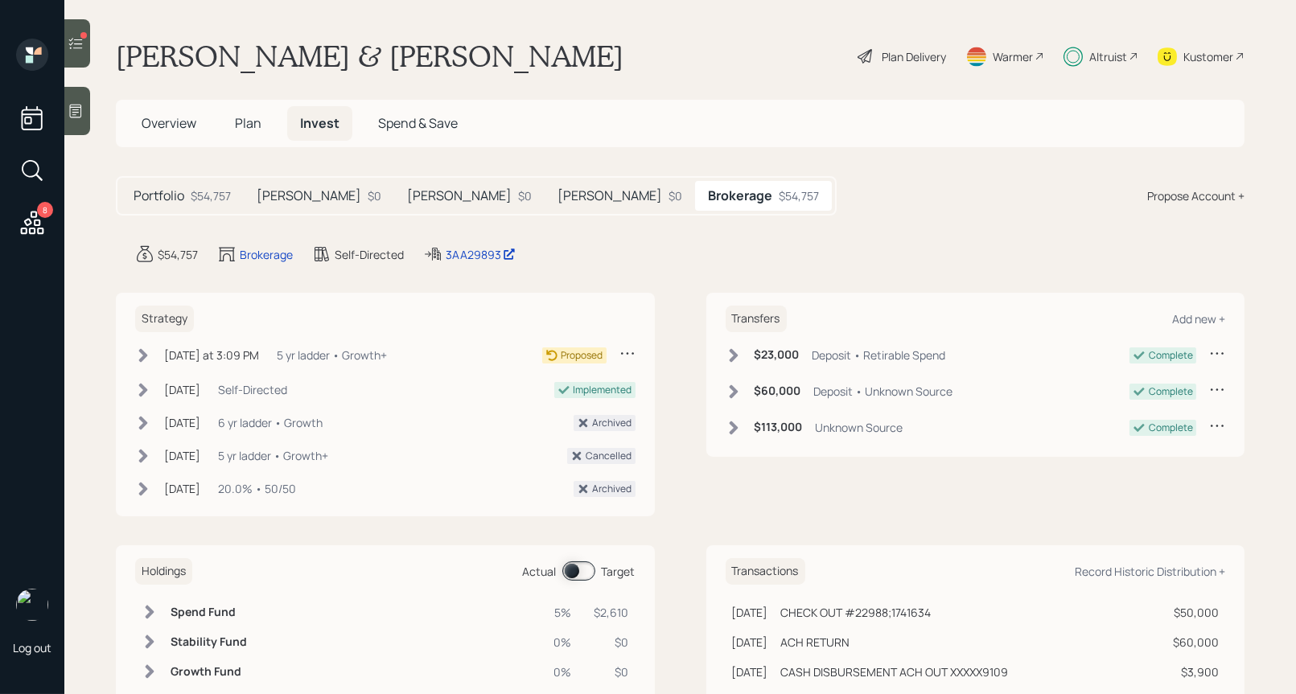
click at [919, 56] on div "Plan Delivery" at bounding box center [914, 56] width 64 height 17
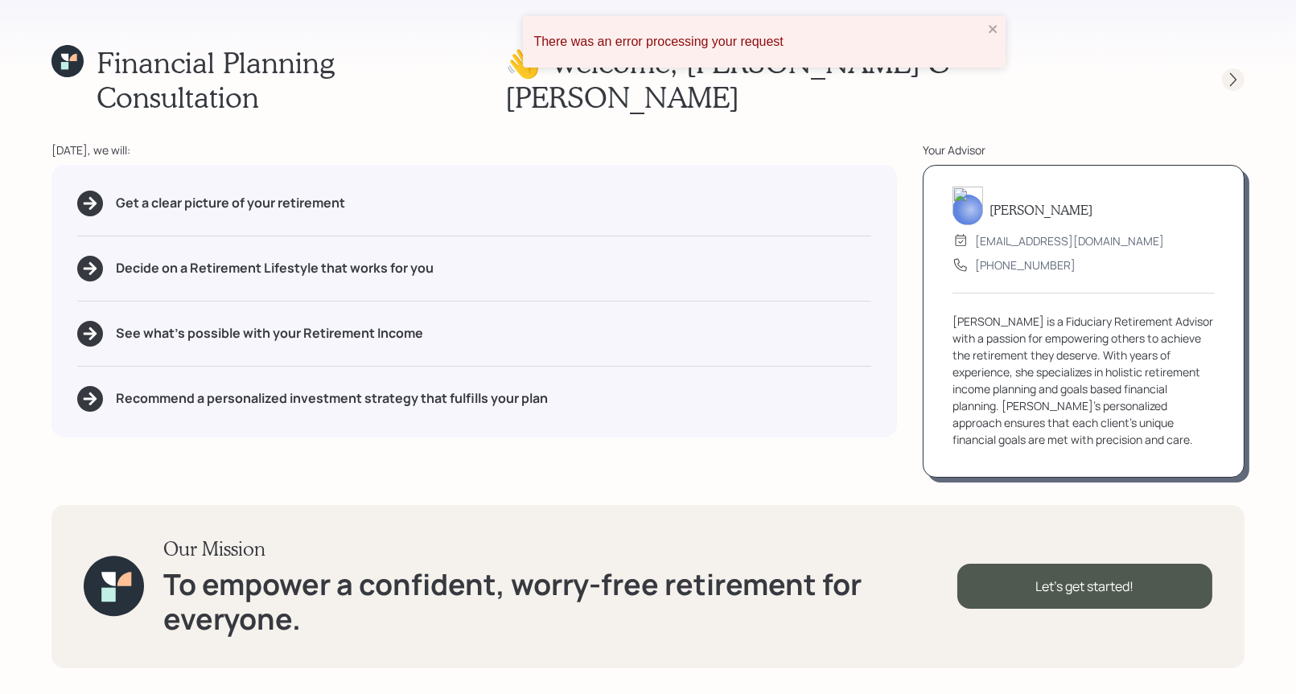
click at [1232, 72] on icon at bounding box center [1233, 80] width 16 height 16
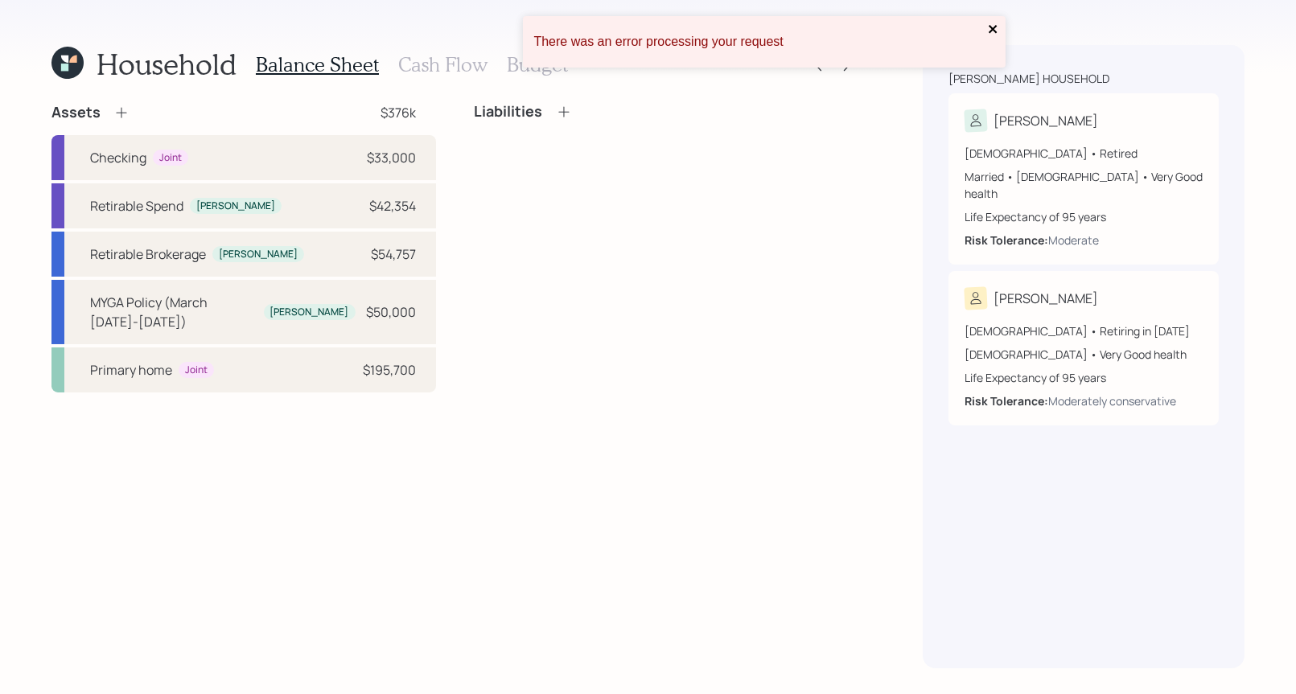
click at [993, 23] on icon "close" at bounding box center [993, 29] width 11 height 13
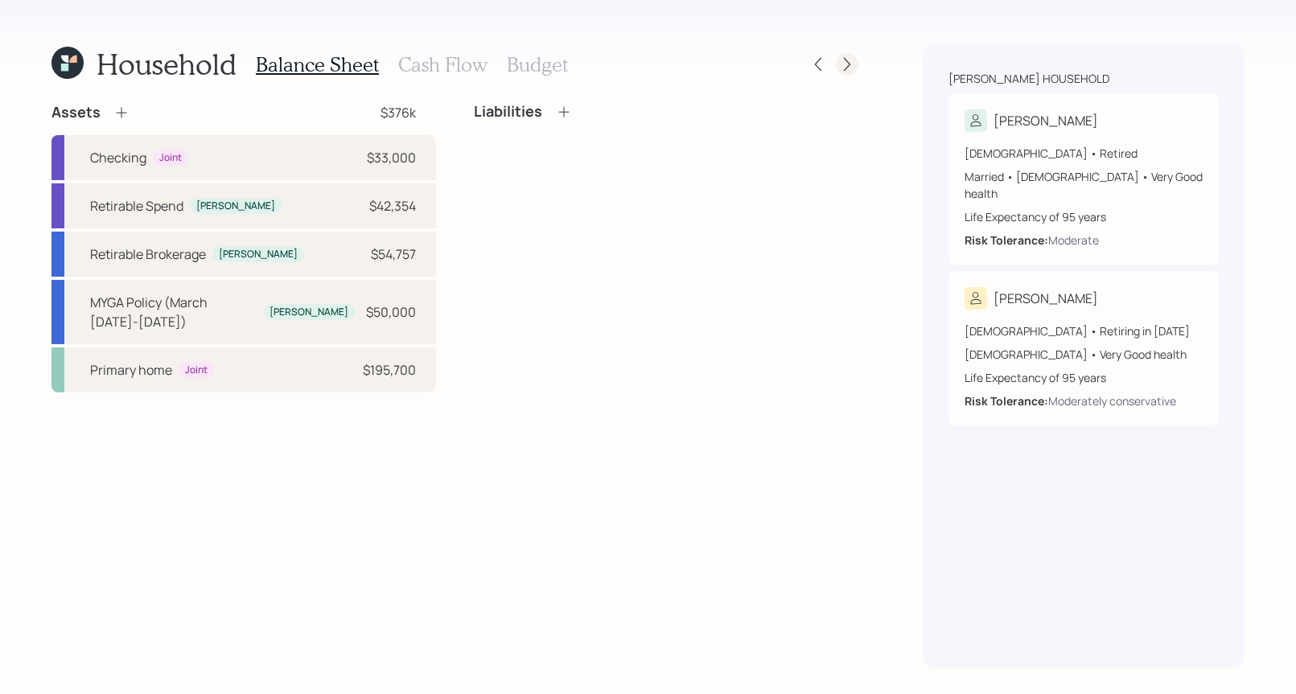
click at [845, 67] on icon at bounding box center [847, 64] width 16 height 16
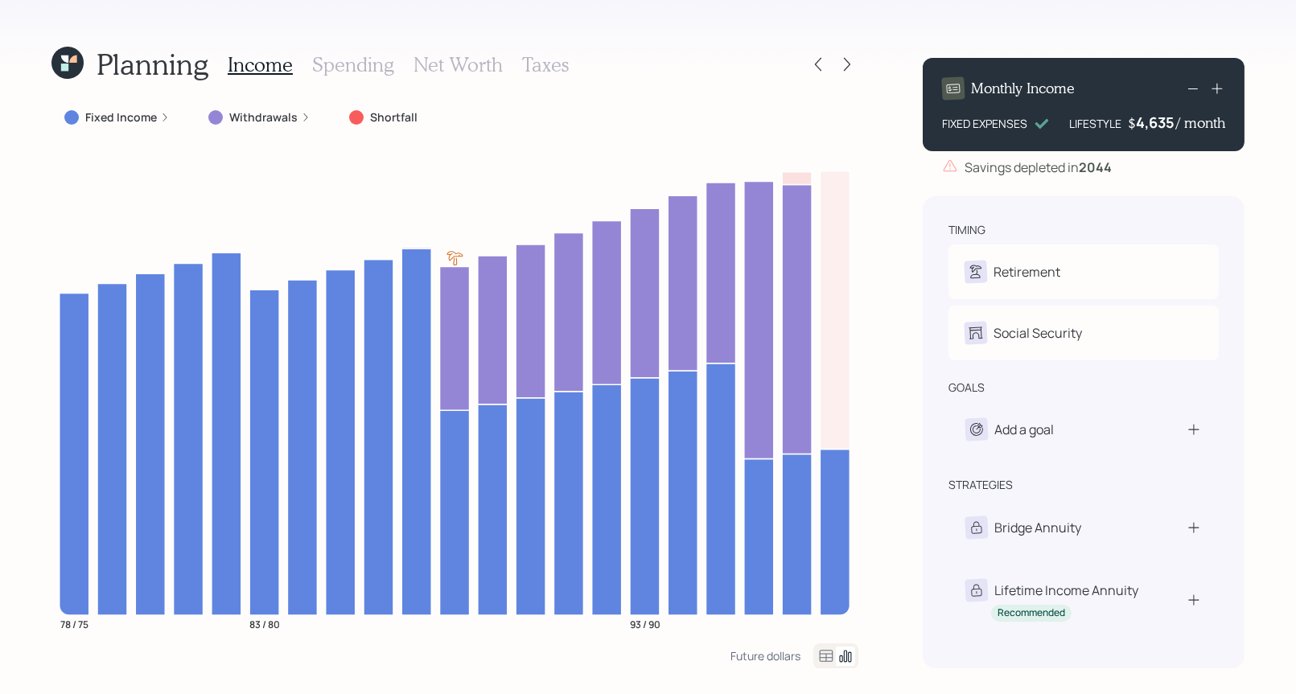
click at [845, 67] on icon at bounding box center [847, 64] width 16 height 16
